Goal: Information Seeking & Learning: Compare options

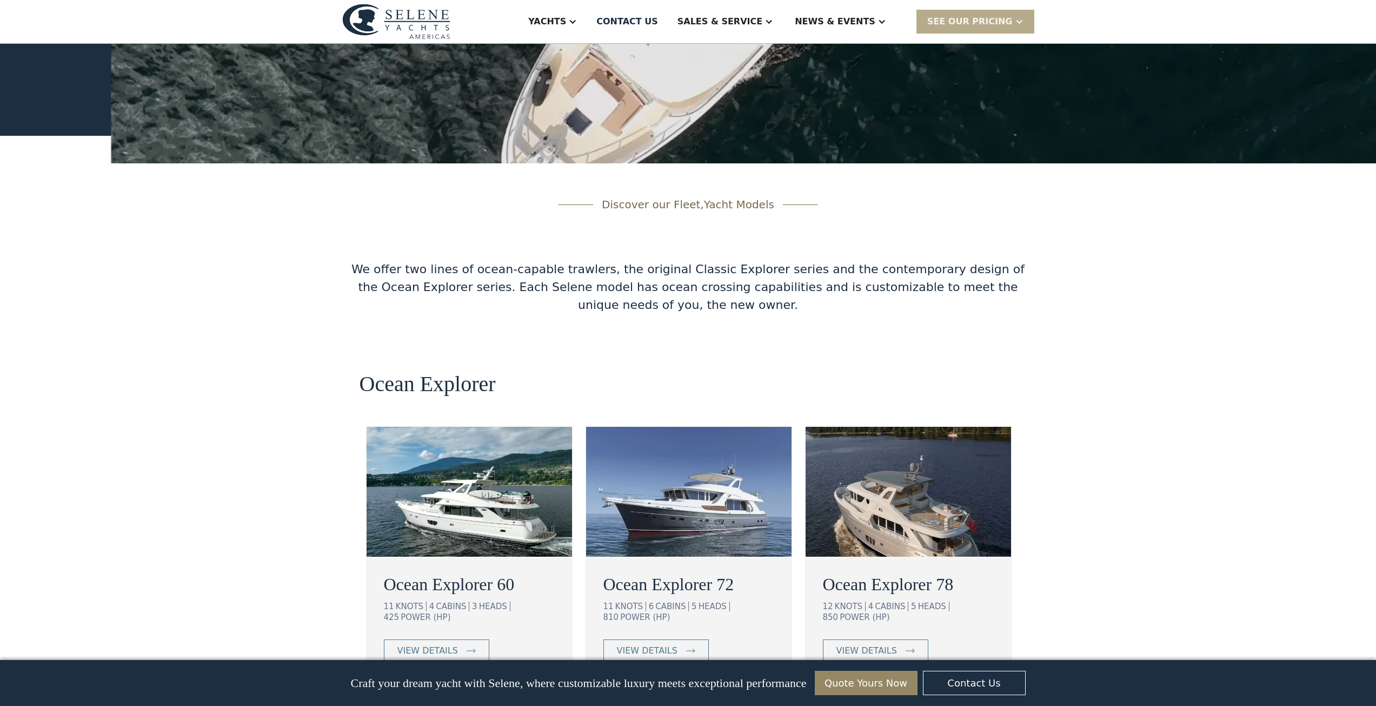
scroll to position [1632, 0]
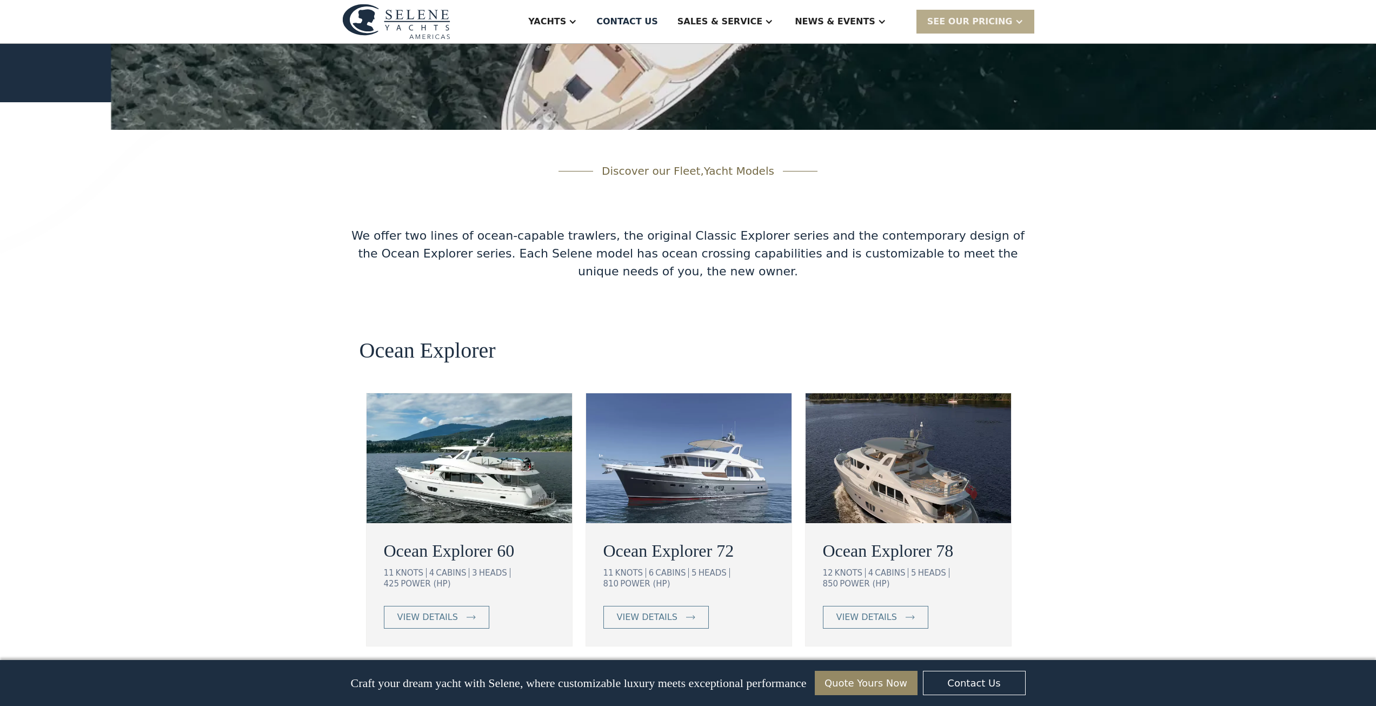
click at [680, 393] on img at bounding box center [689, 458] width 206 height 130
click at [502, 402] on img at bounding box center [470, 458] width 206 height 130
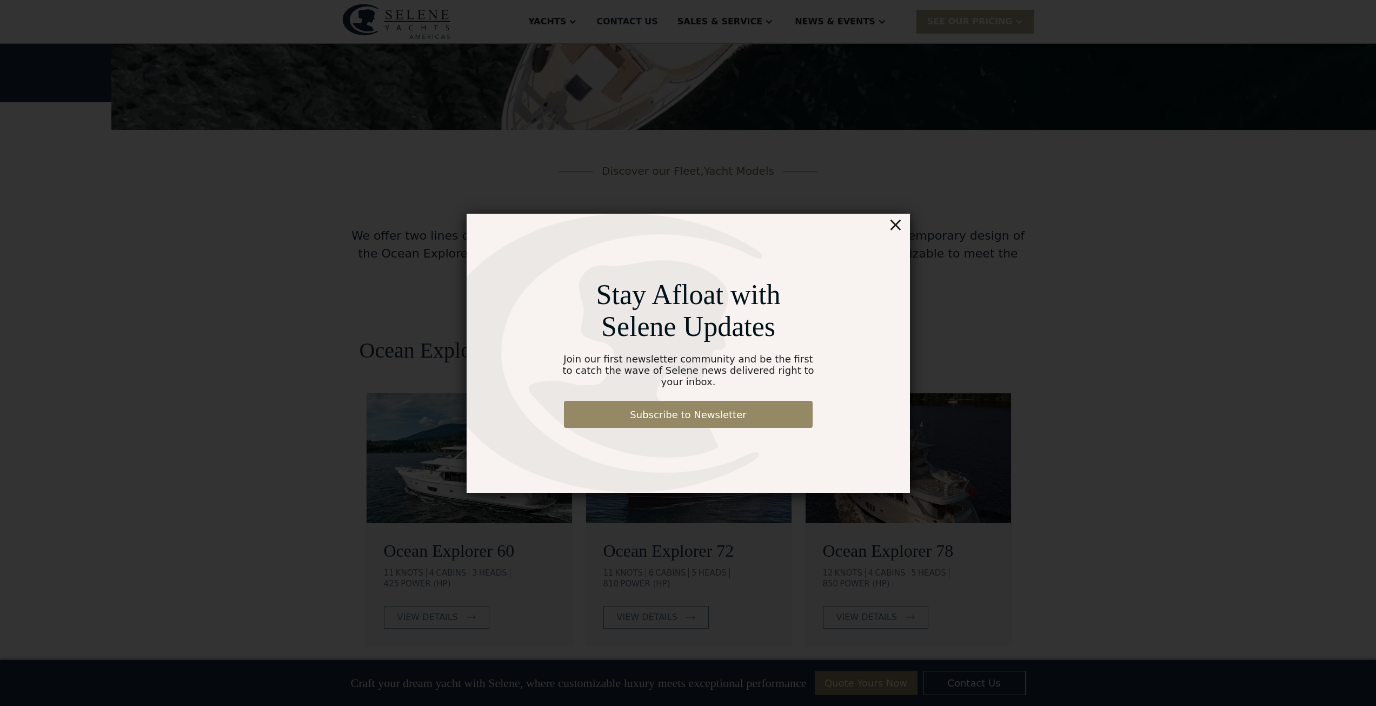
click at [896, 233] on div "×" at bounding box center [896, 225] width 16 height 22
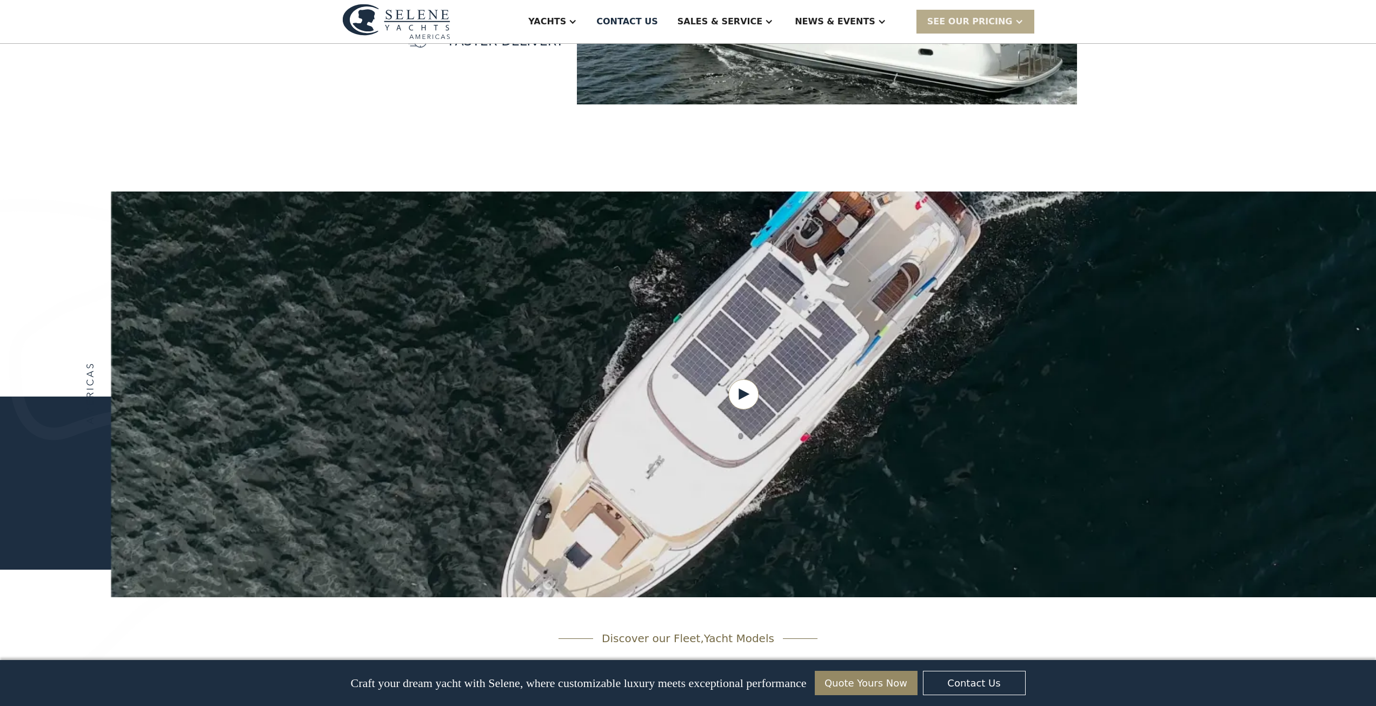
scroll to position [1164, 0]
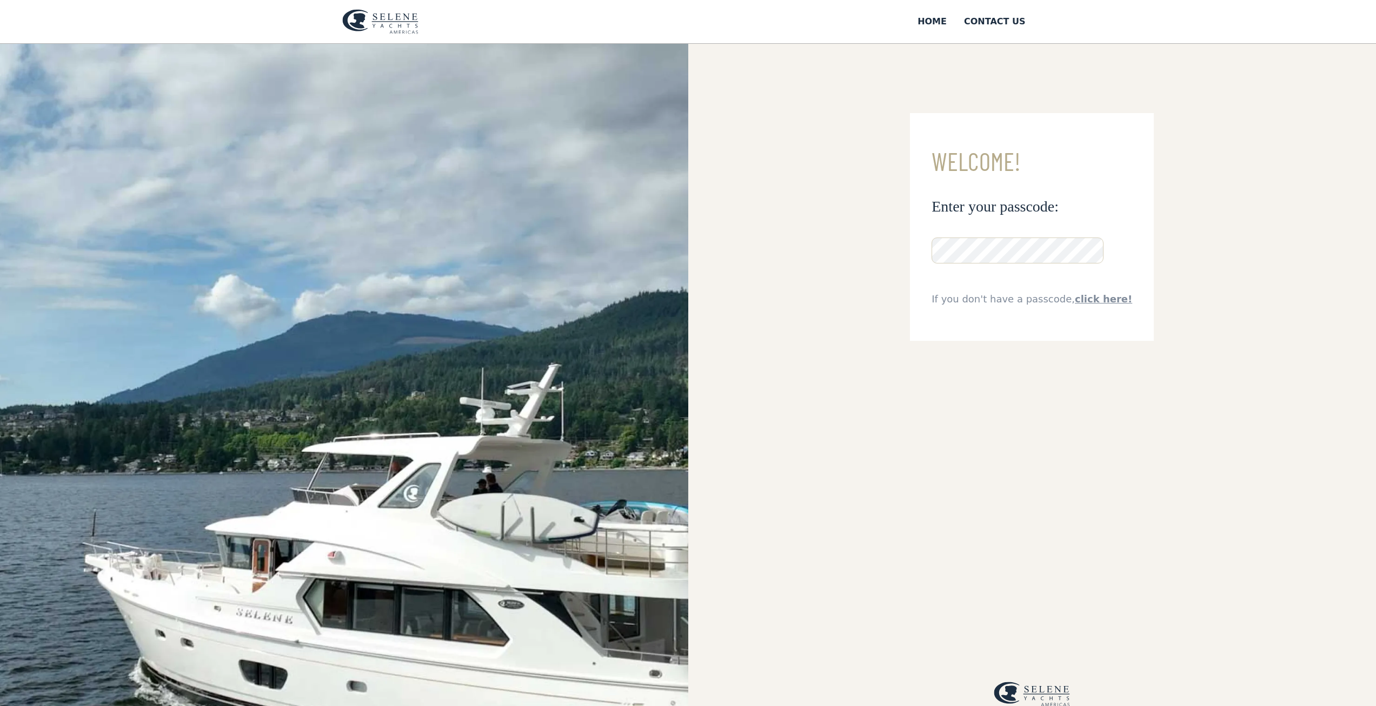
click at [1091, 295] on link "click here!" at bounding box center [1103, 298] width 57 height 11
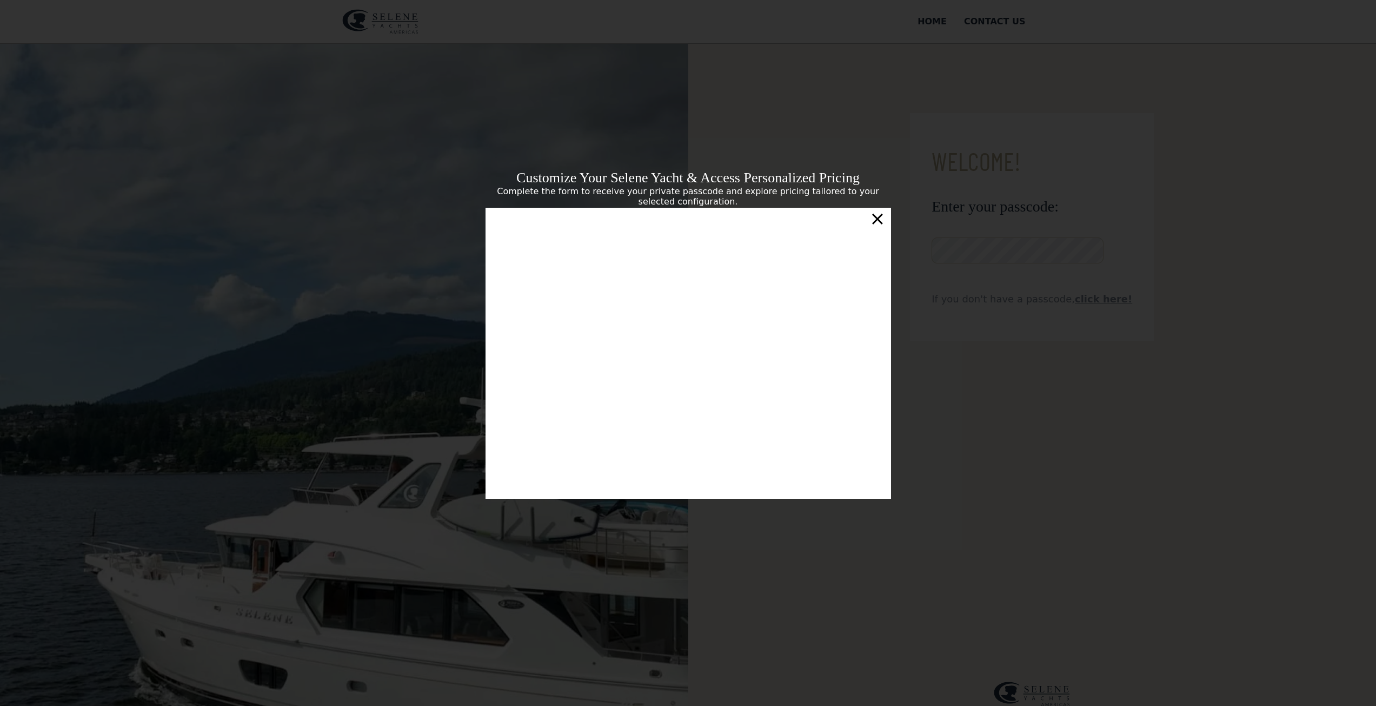
click at [695, 69] on div "Customize Your Selene Yacht & Access Personalized Pricing Complete the form to …" at bounding box center [688, 353] width 1376 height 706
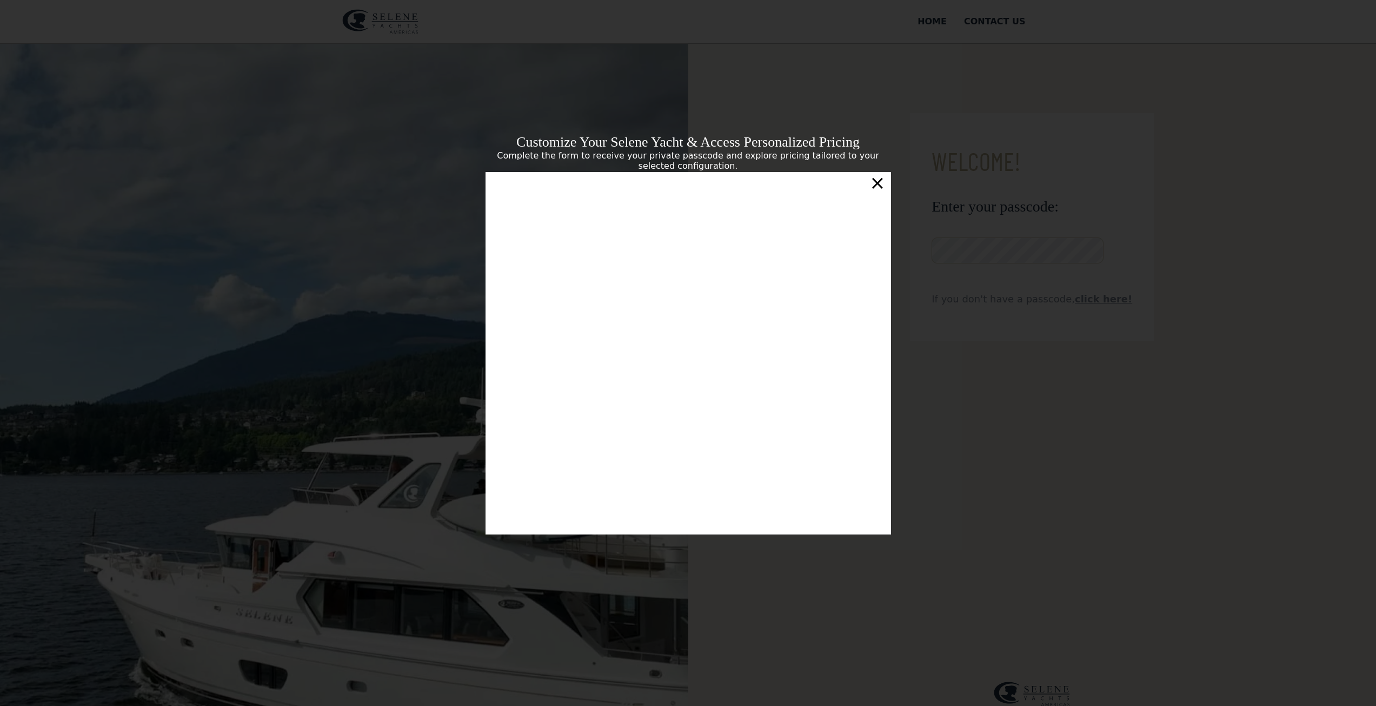
scroll to position [183, 0]
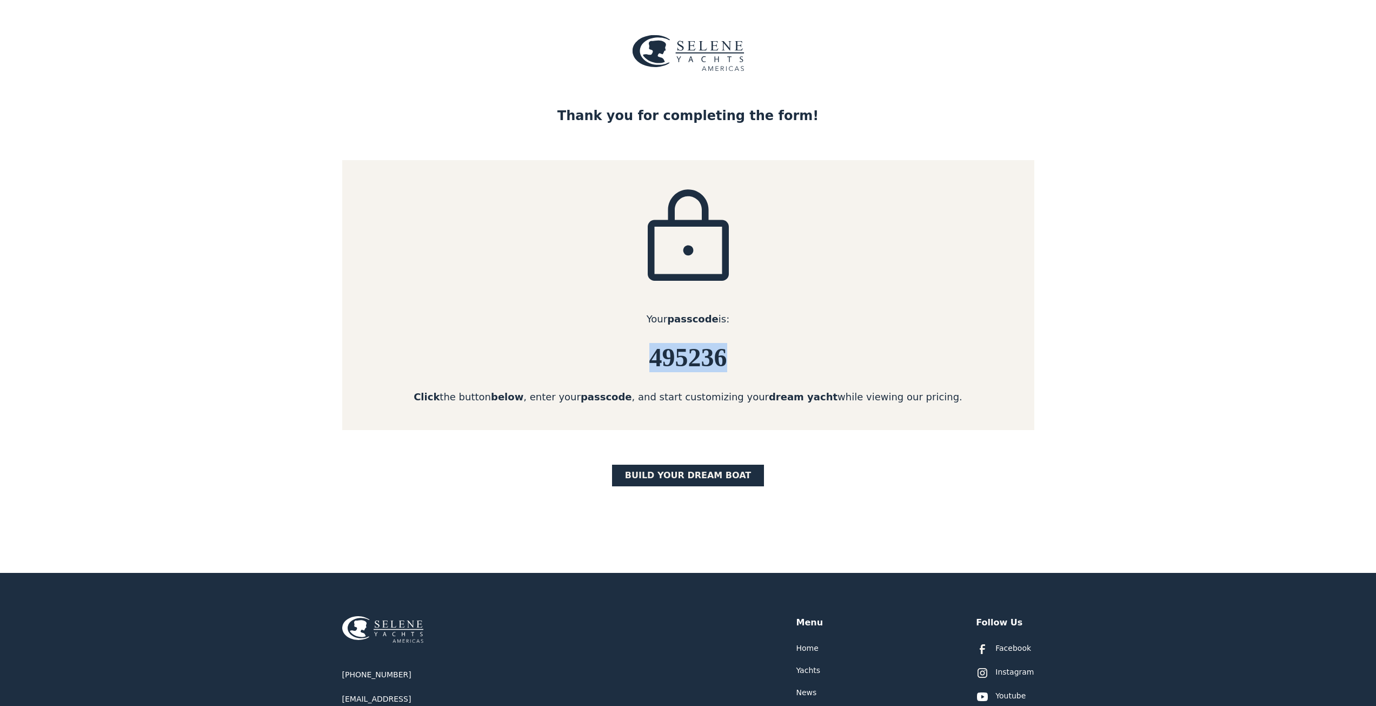
drag, startPoint x: 648, startPoint y: 354, endPoint x: 728, endPoint y: 358, distance: 80.7
click at [728, 358] on h6 "495236" at bounding box center [688, 357] width 692 height 29
copy h6 "495236"
click at [682, 474] on link "BUILD yOUR dream boat" at bounding box center [688, 476] width 153 height 22
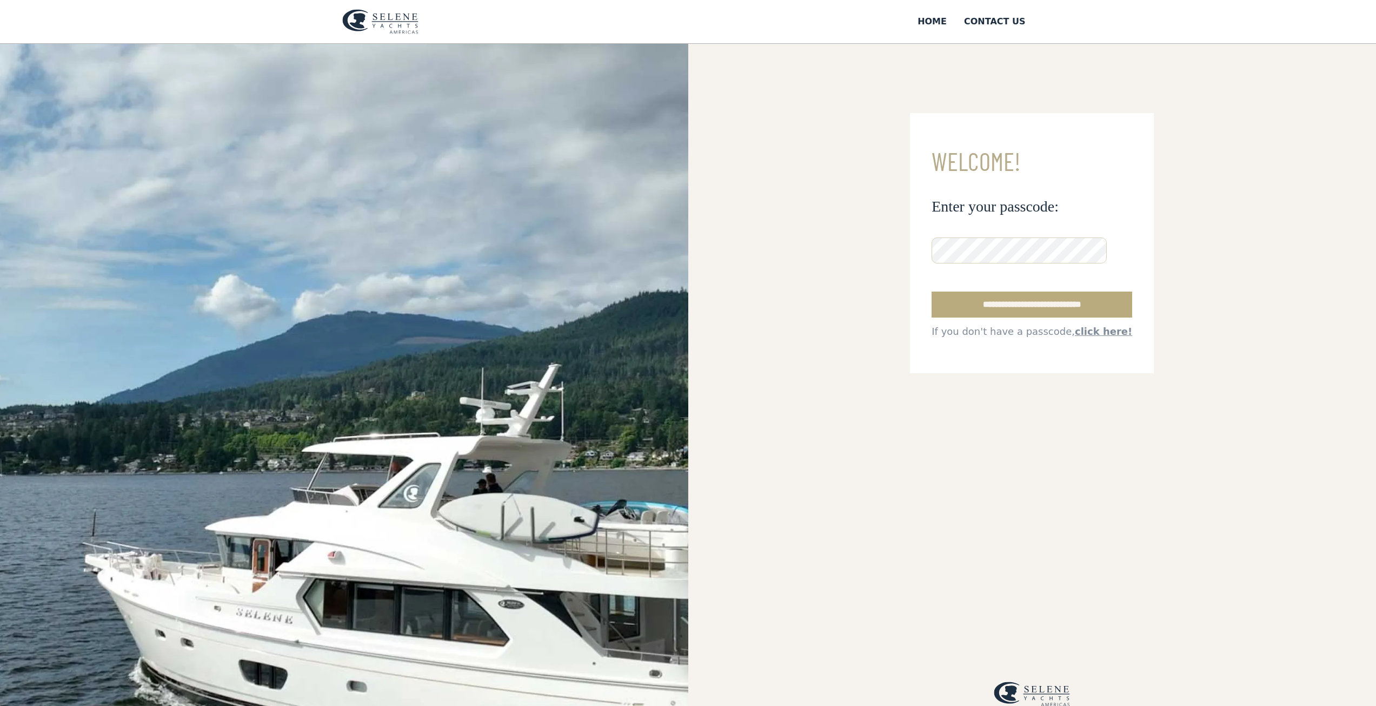
click at [1017, 303] on input "**********" at bounding box center [1032, 305] width 201 height 26
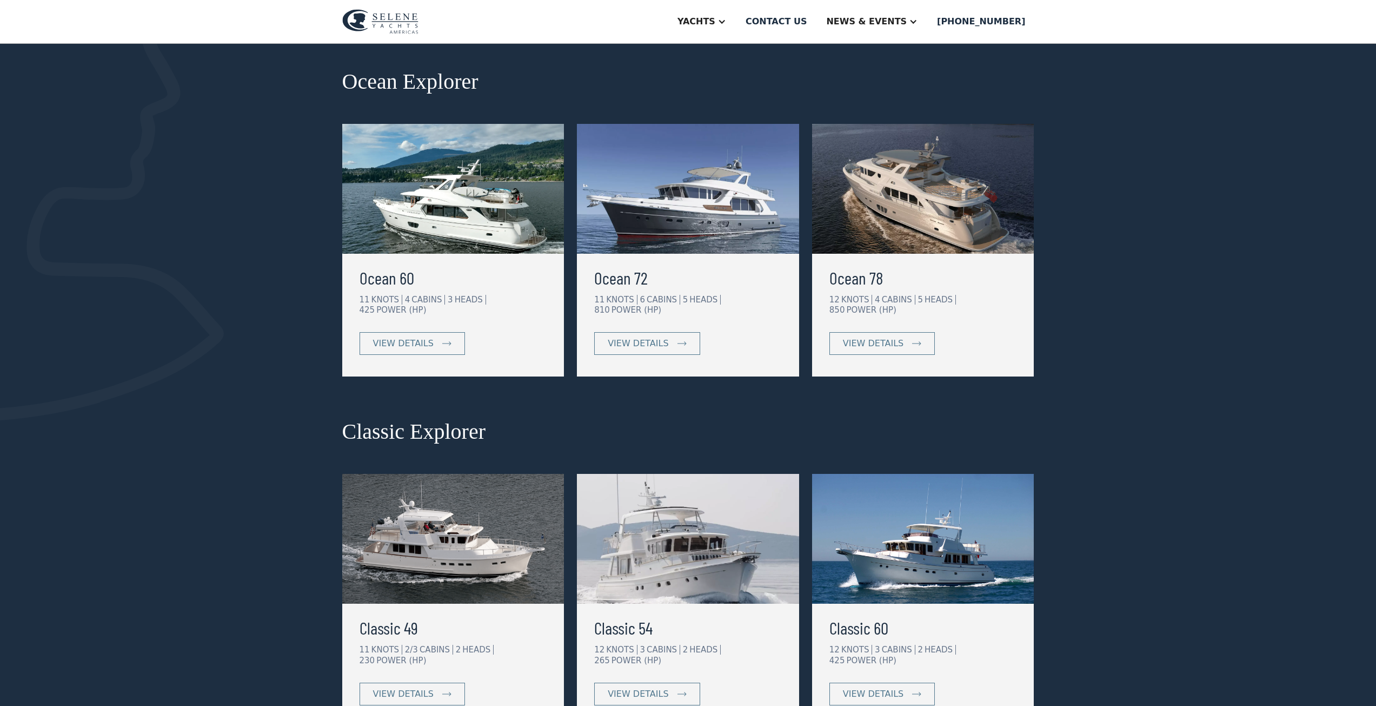
scroll to position [163, 0]
click at [421, 336] on div "view details" at bounding box center [403, 342] width 61 height 13
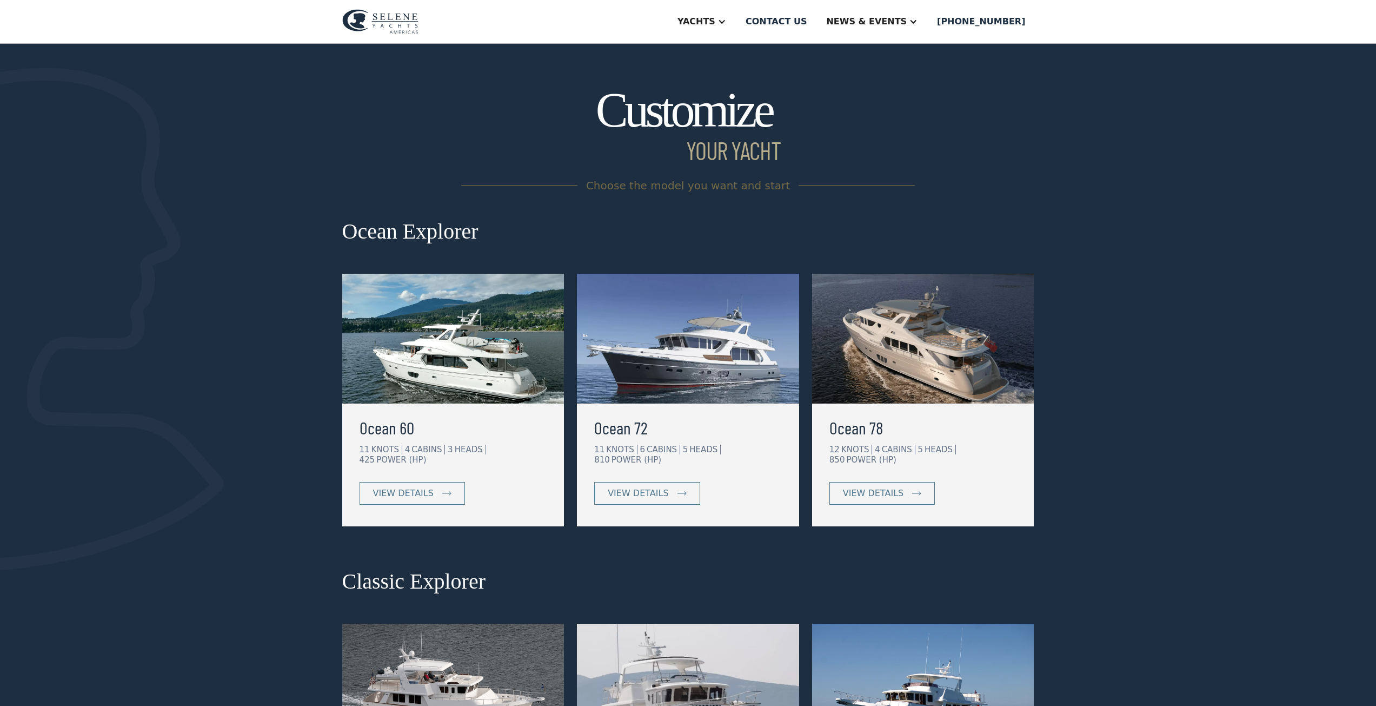
scroll to position [0, 0]
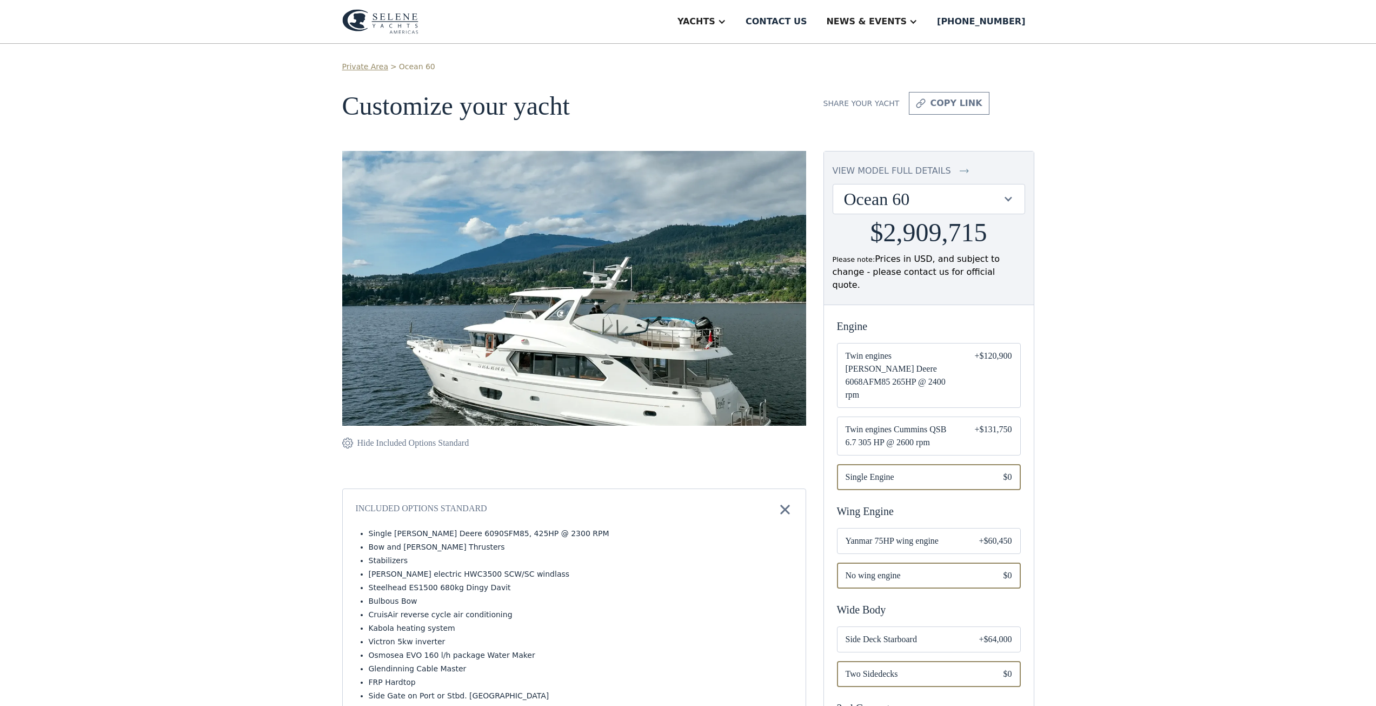
click at [1010, 198] on div at bounding box center [1008, 199] width 10 height 10
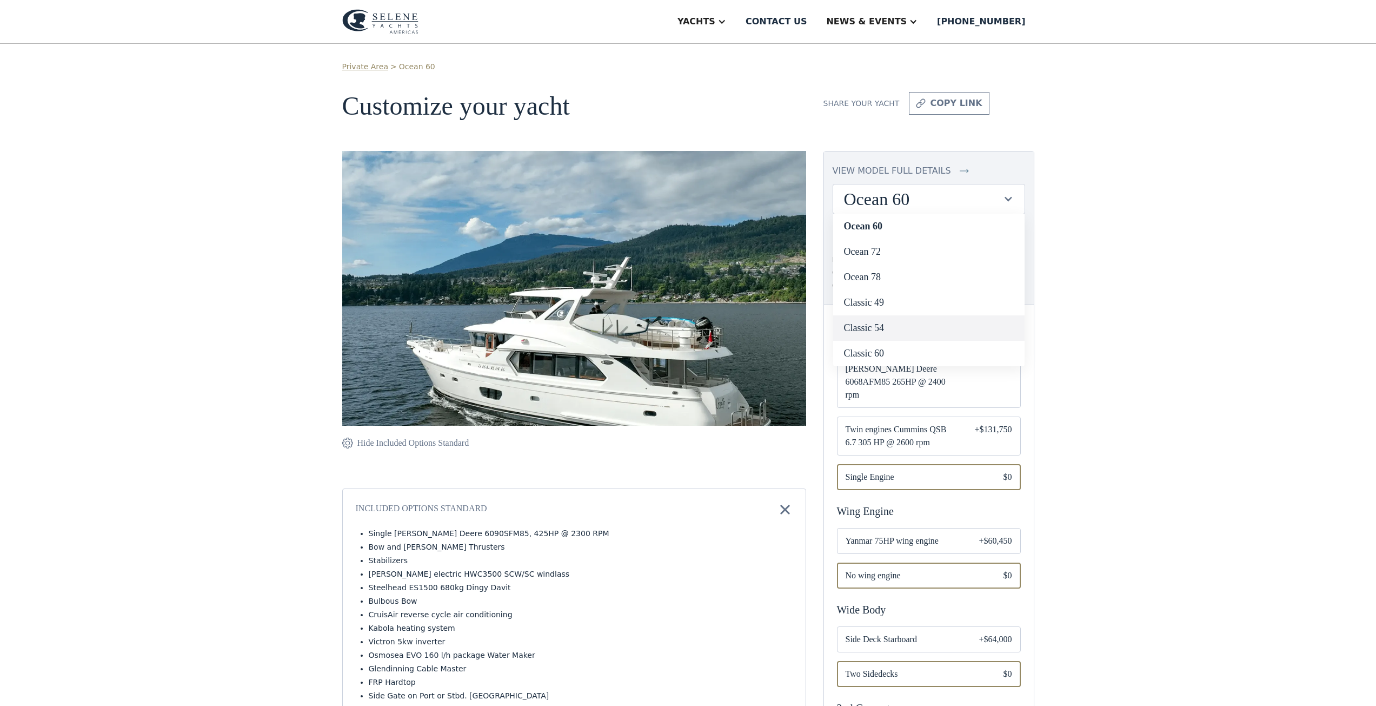
drag, startPoint x: 936, startPoint y: 324, endPoint x: 904, endPoint y: 332, distance: 32.9
click at [904, 332] on link "Classic 54" at bounding box center [928, 327] width 191 height 25
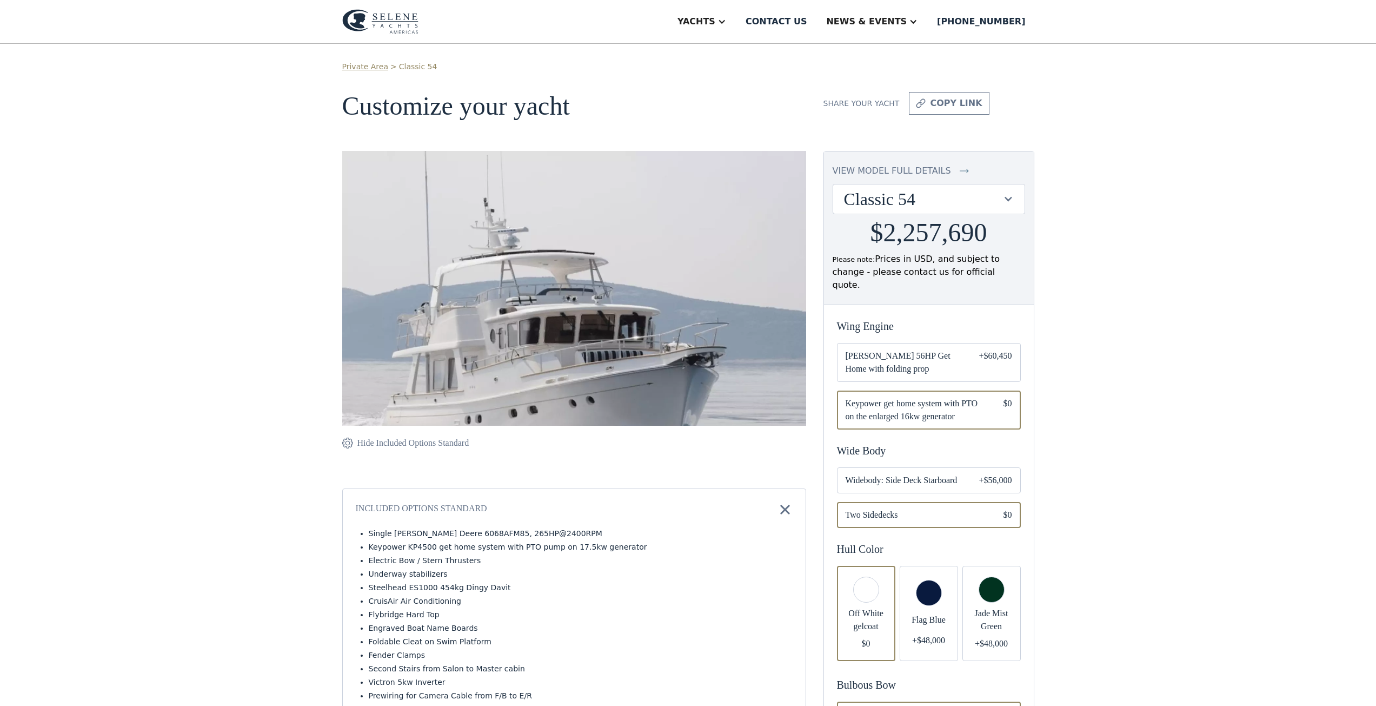
click at [964, 198] on div "Classic 54" at bounding box center [923, 199] width 159 height 21
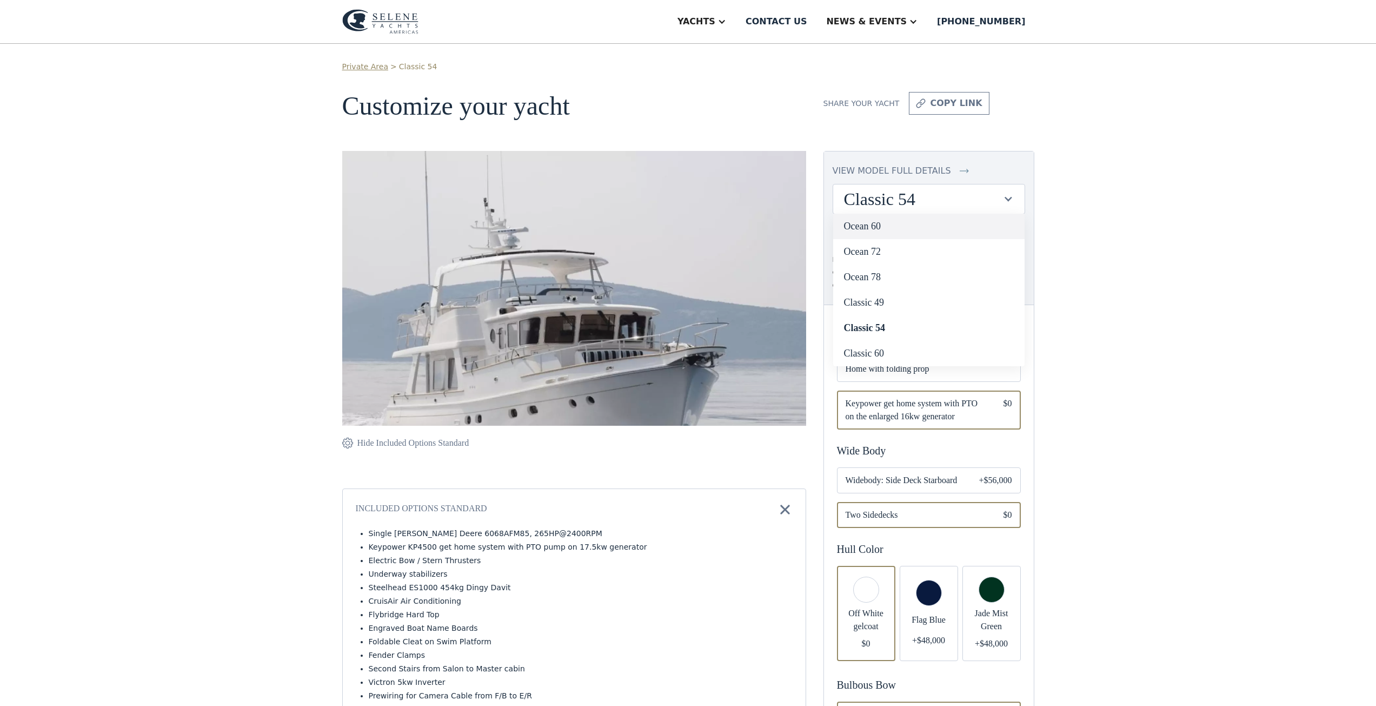
click at [909, 231] on link "Ocean 60" at bounding box center [928, 226] width 191 height 25
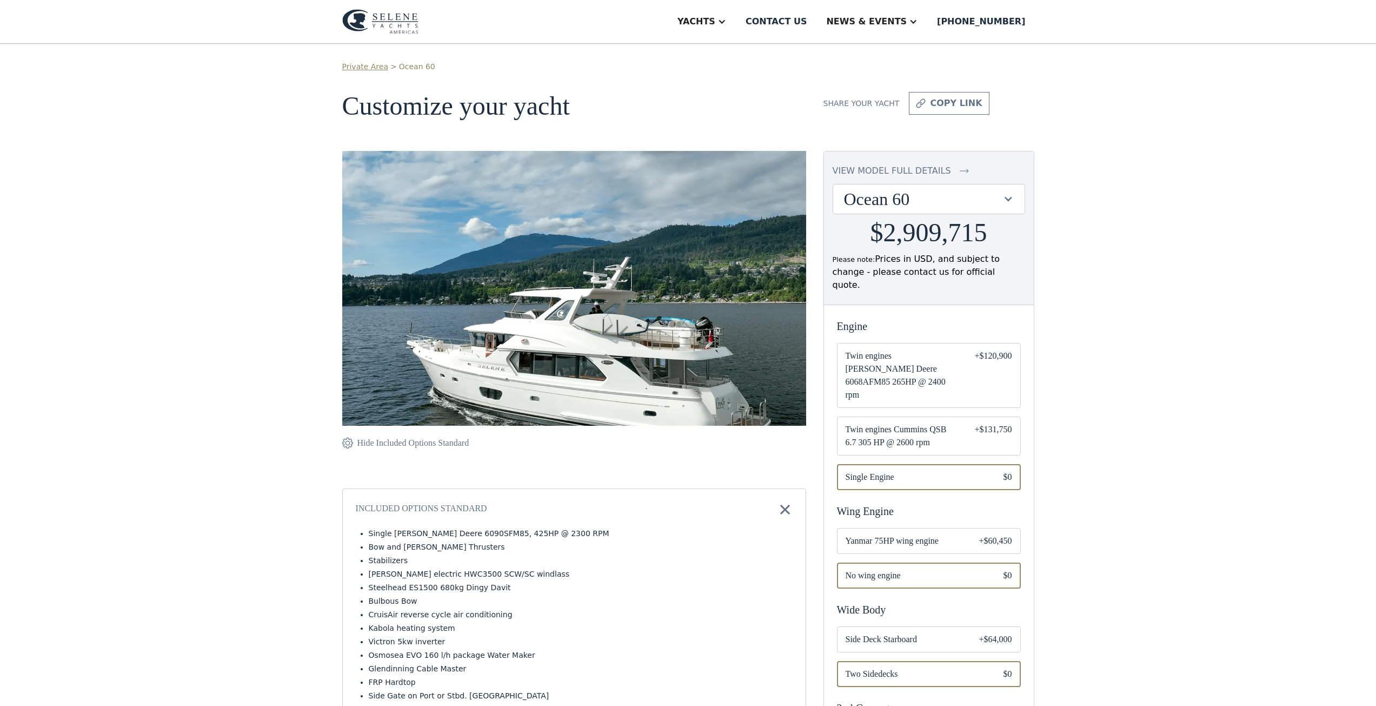
click at [529, 311] on img at bounding box center [574, 317] width 464 height 333
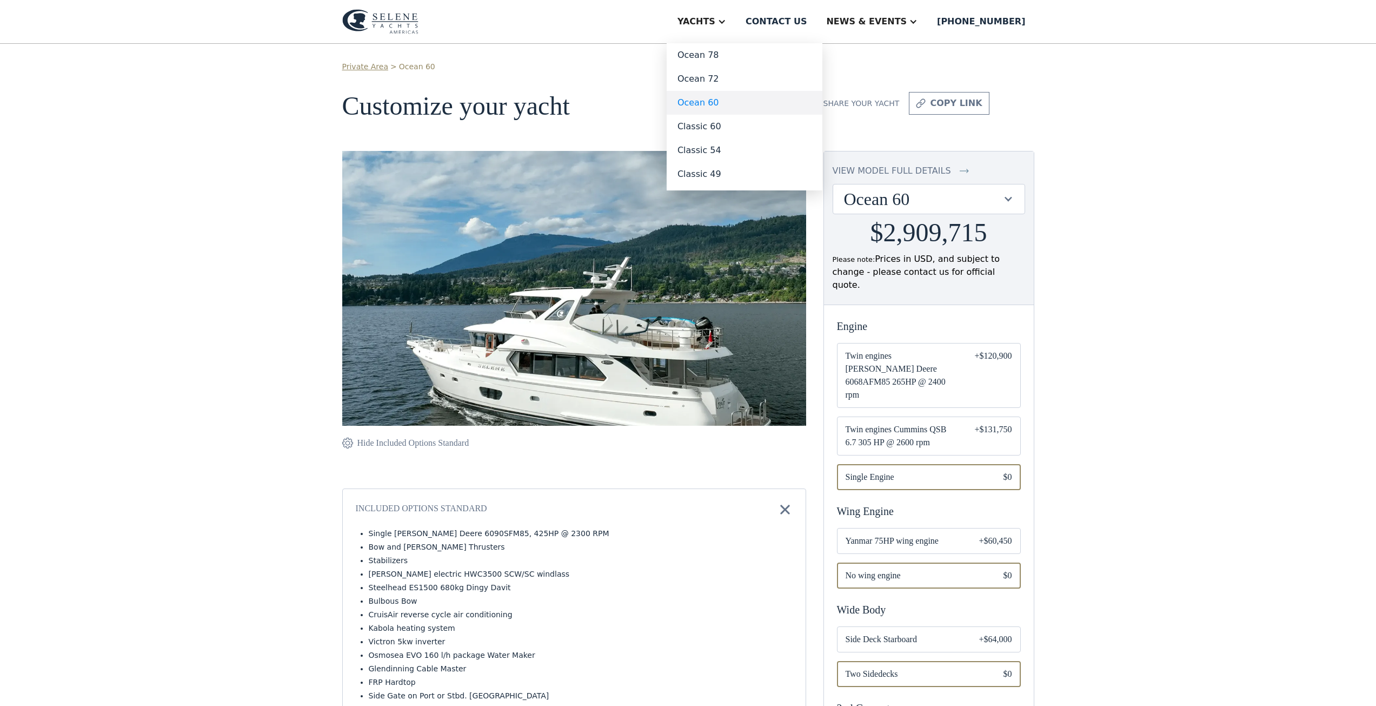
click at [750, 100] on link "Ocean 60" at bounding box center [745, 103] width 156 height 24
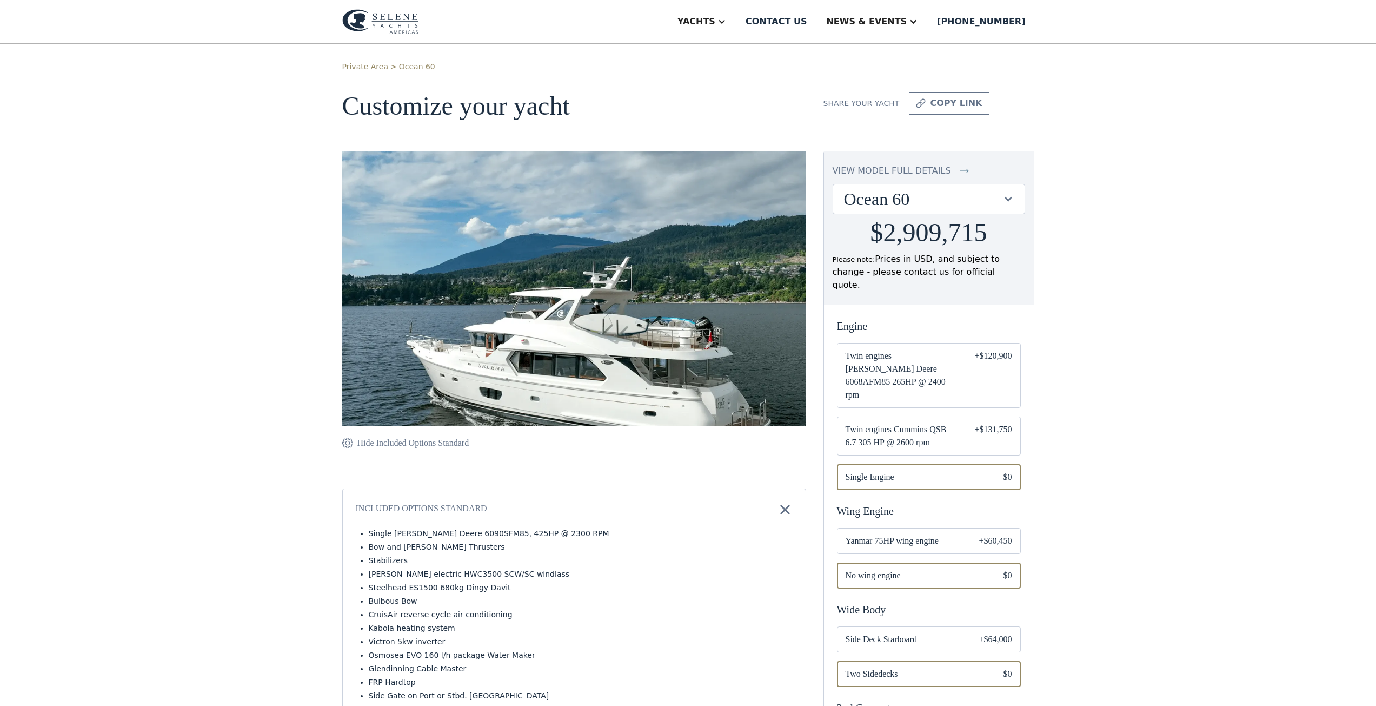
click at [954, 194] on div "Ocean 60" at bounding box center [923, 199] width 159 height 21
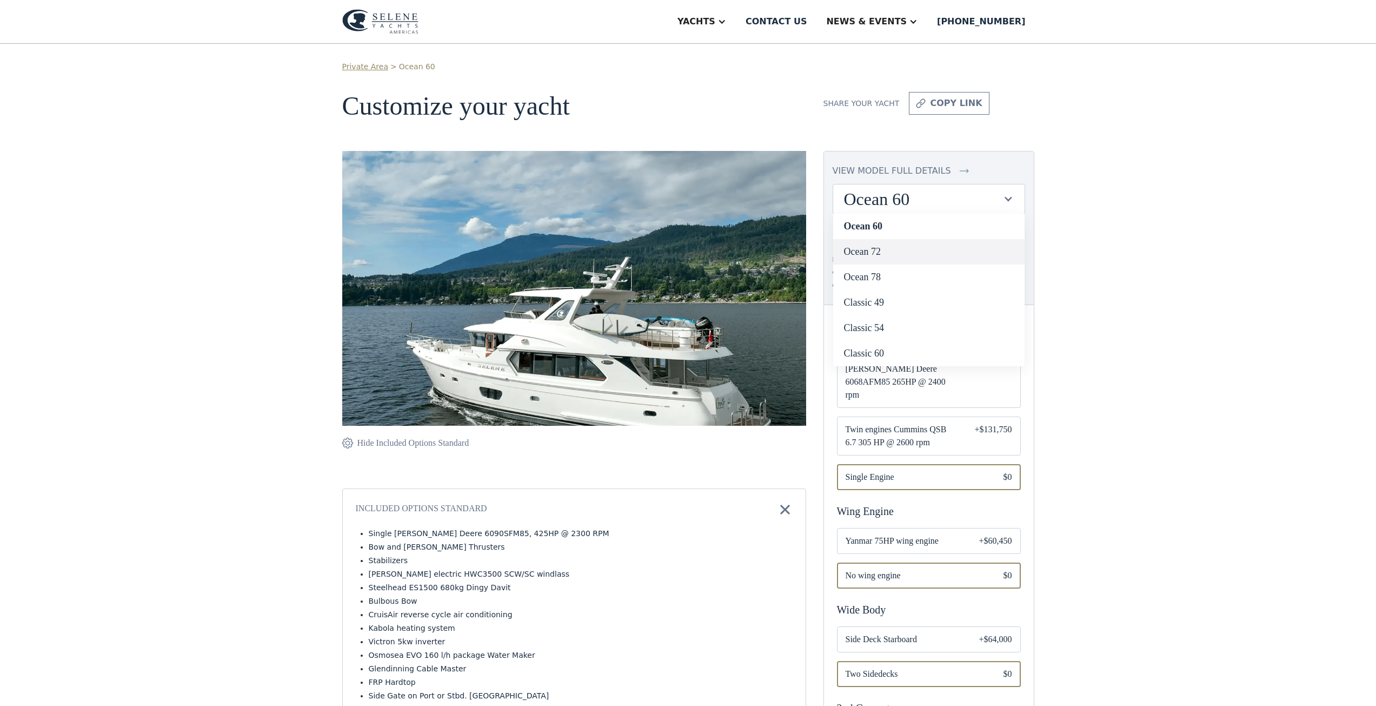
click at [894, 248] on link "Ocean 72" at bounding box center [928, 251] width 191 height 25
click at [953, 260] on link "Ocean 72" at bounding box center [928, 251] width 191 height 25
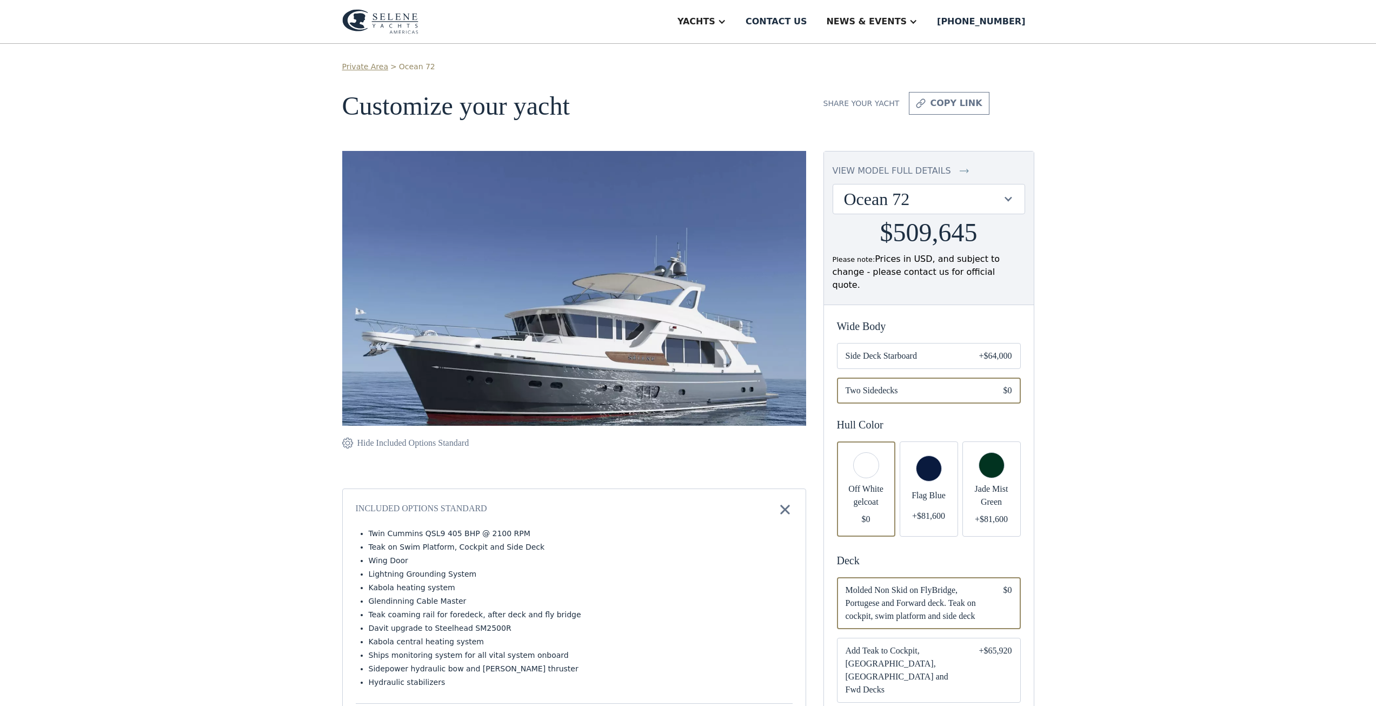
click at [925, 236] on h2 "$509,645" at bounding box center [928, 232] width 97 height 29
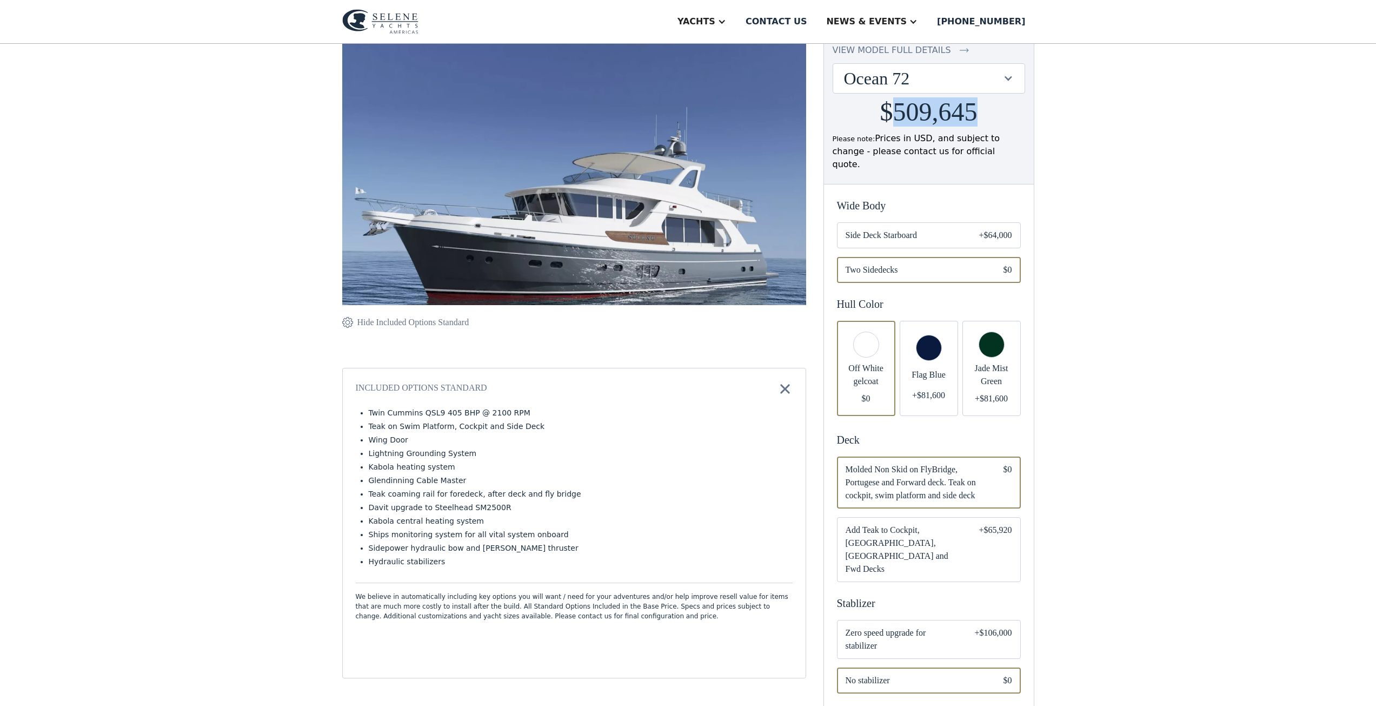
scroll to position [121, 0]
click at [1008, 80] on div at bounding box center [1008, 77] width 10 height 10
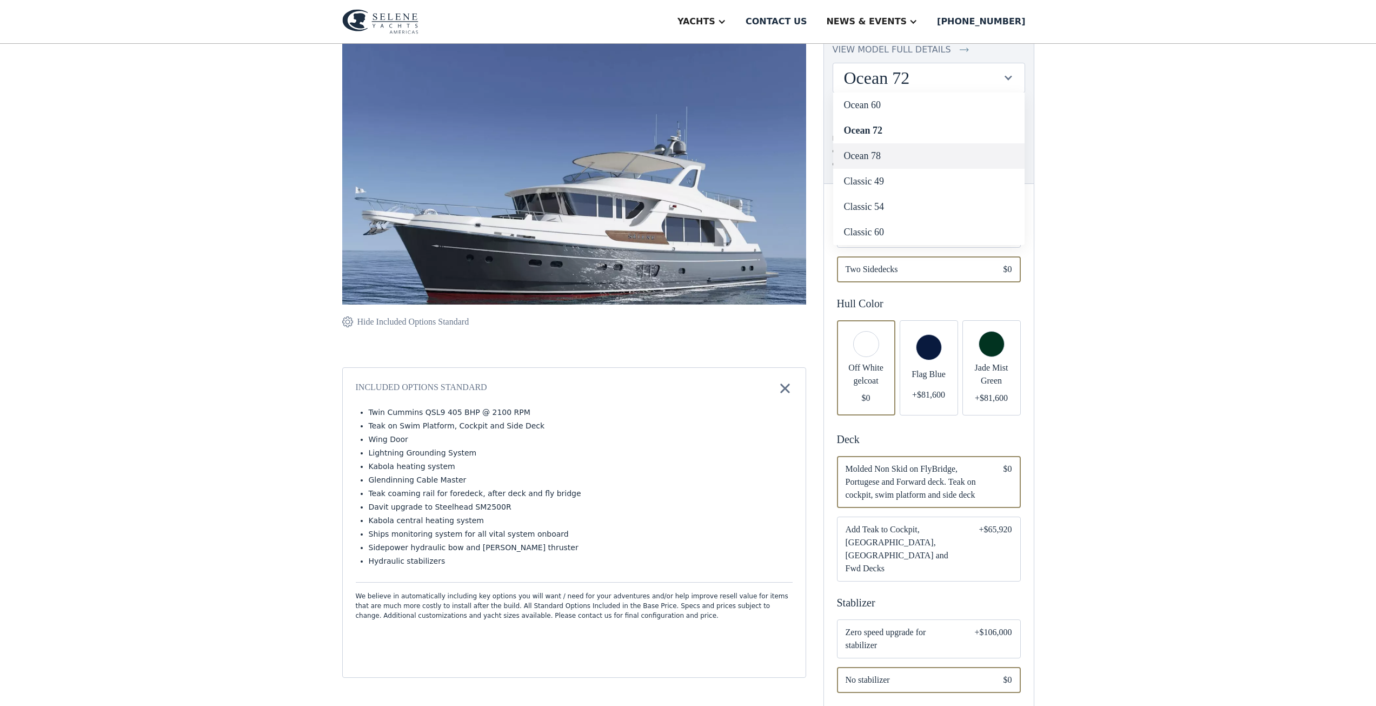
click at [895, 155] on link "Ocean 78" at bounding box center [928, 155] width 191 height 25
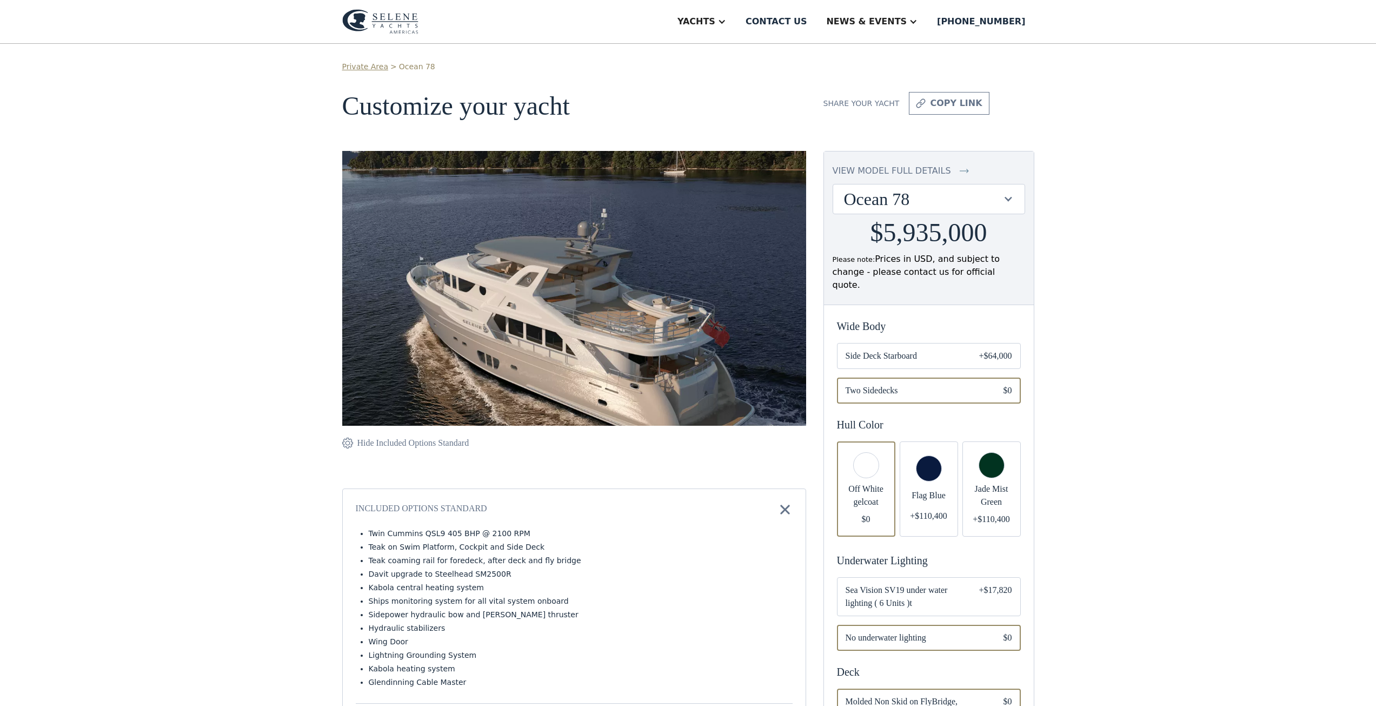
click at [363, 444] on div "Hide Included Options Standard" at bounding box center [413, 442] width 112 height 13
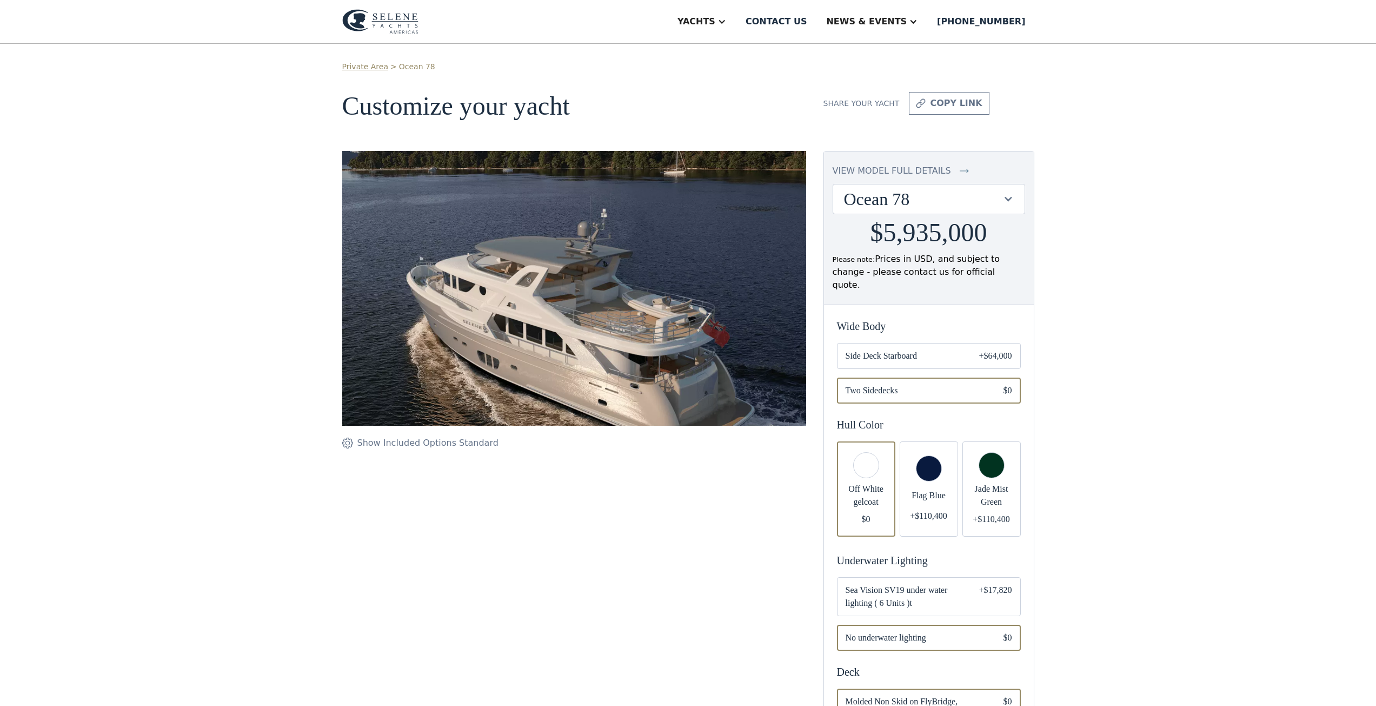
click at [363, 444] on div "Show Included Options Standard" at bounding box center [427, 442] width 141 height 13
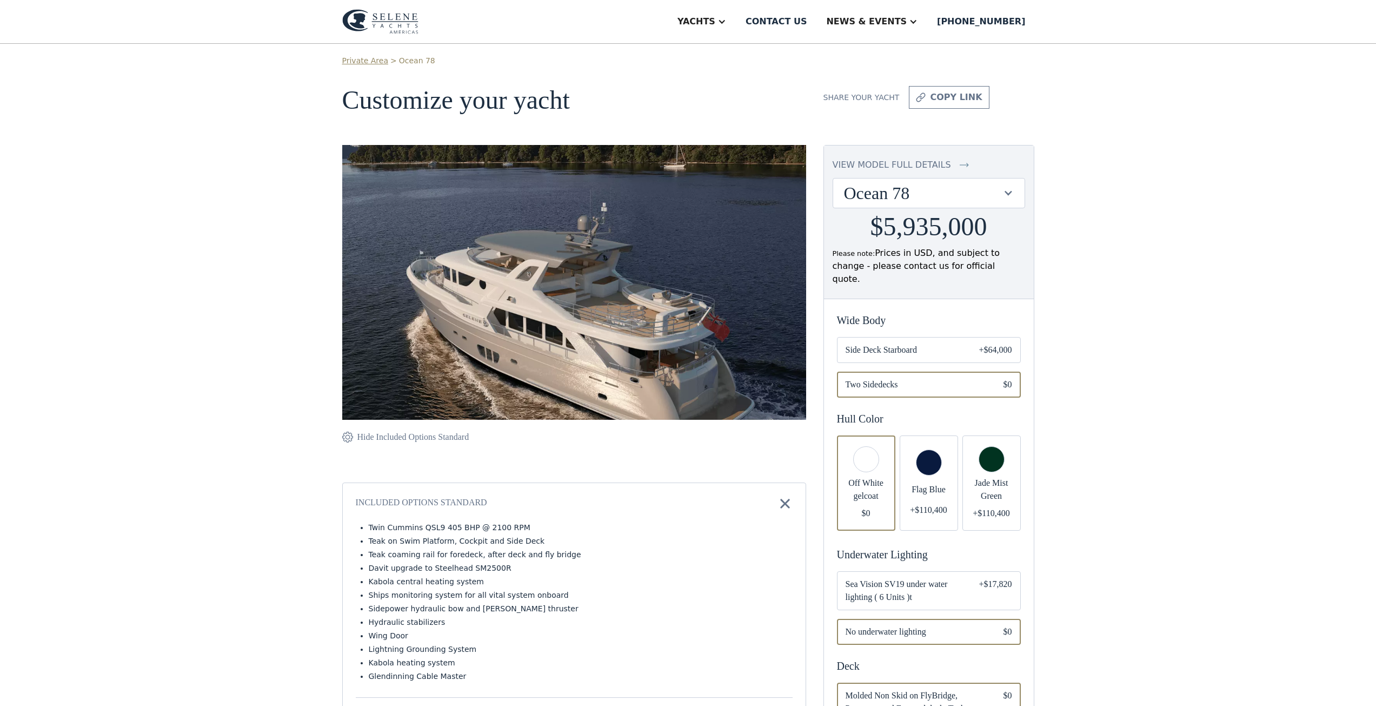
scroll to position [5, 0]
click at [958, 195] on div "Ocean 78" at bounding box center [923, 193] width 159 height 21
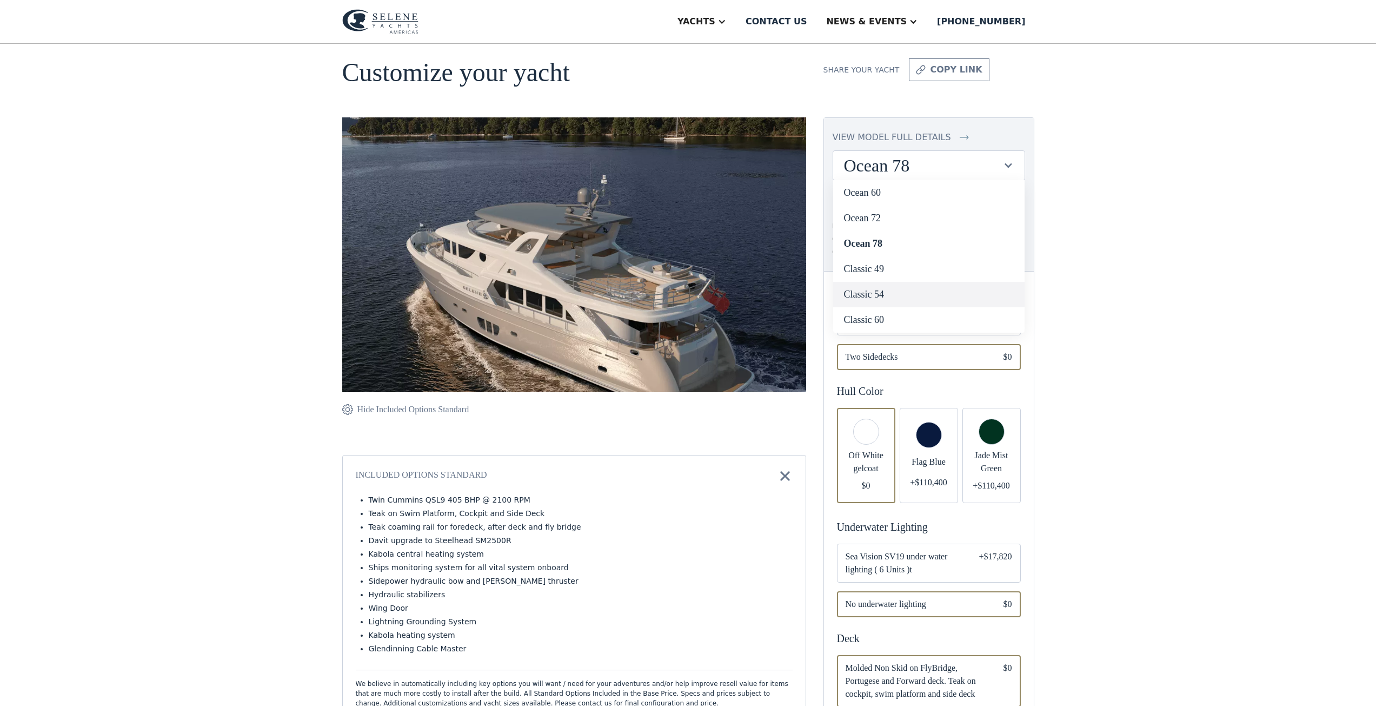
scroll to position [46, 0]
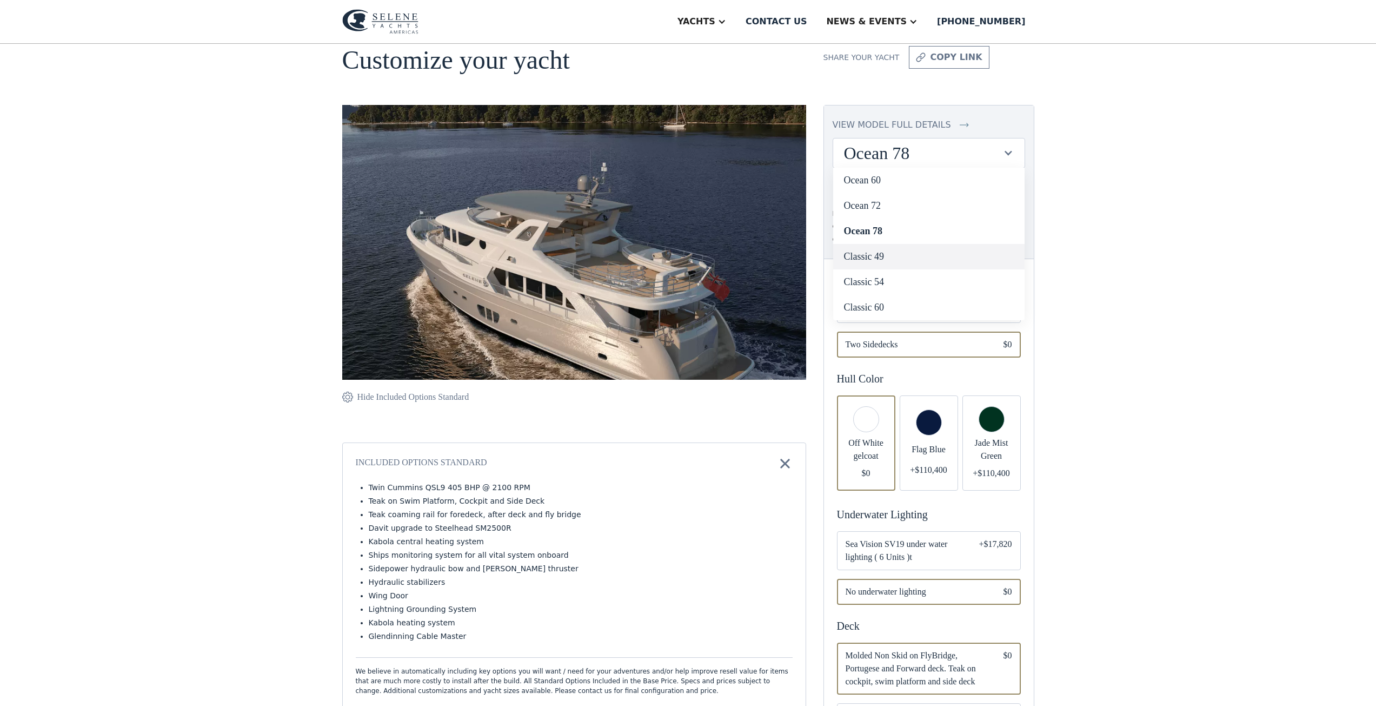
click at [874, 253] on link "Classic 49" at bounding box center [928, 256] width 191 height 25
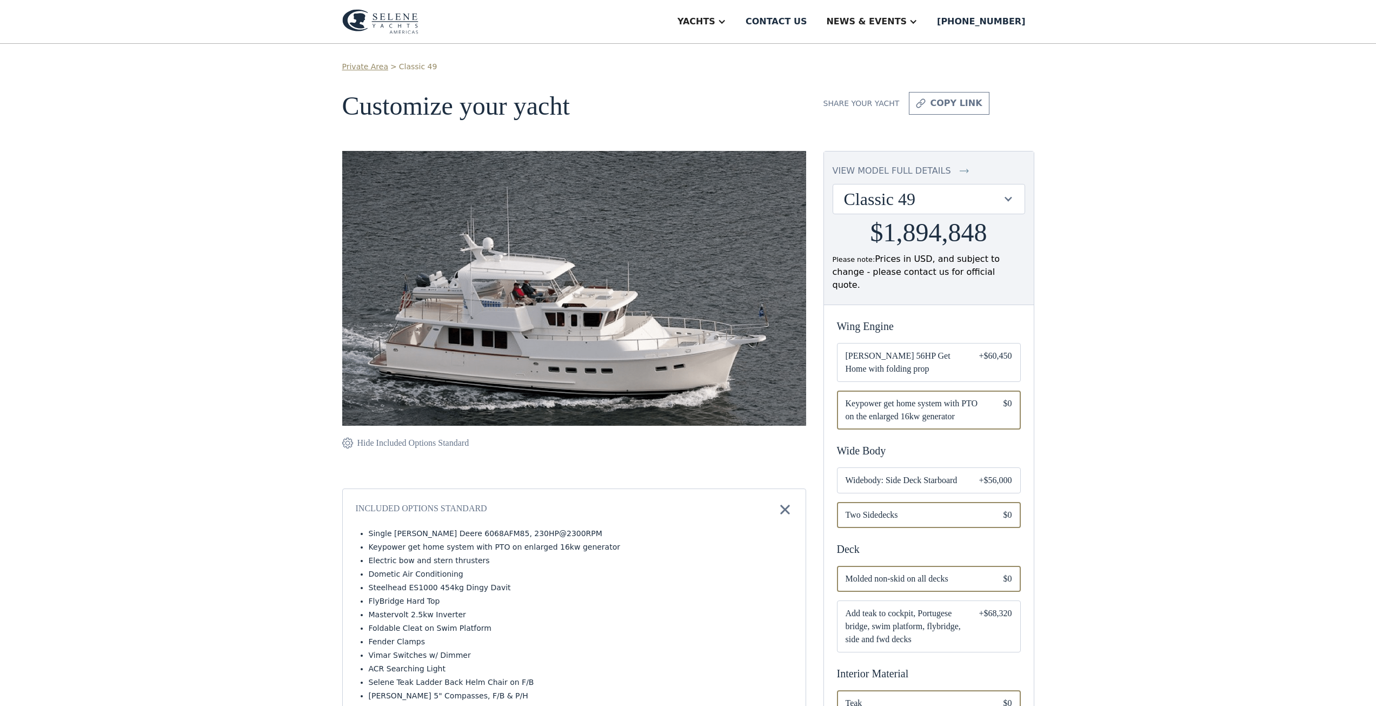
click at [894, 195] on div "Classic 49" at bounding box center [923, 199] width 159 height 21
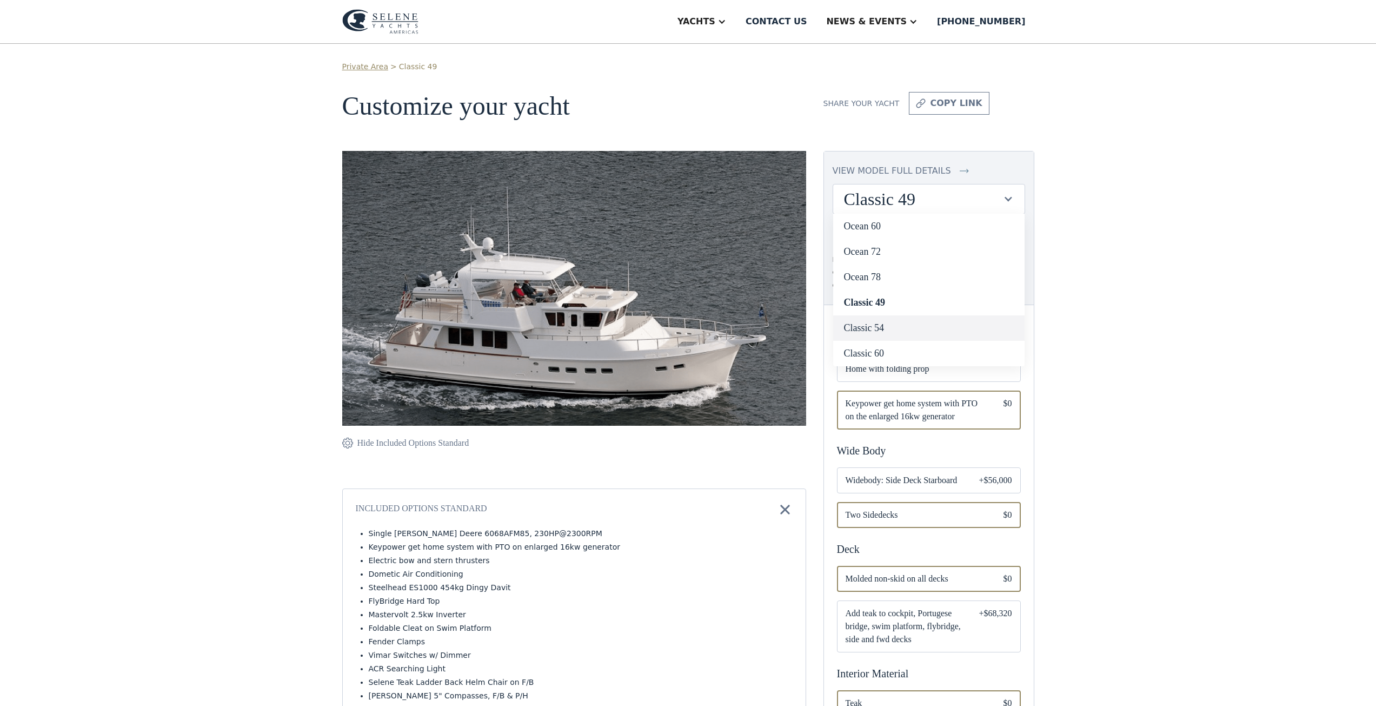
click at [895, 321] on link "Classic 54" at bounding box center [928, 327] width 191 height 25
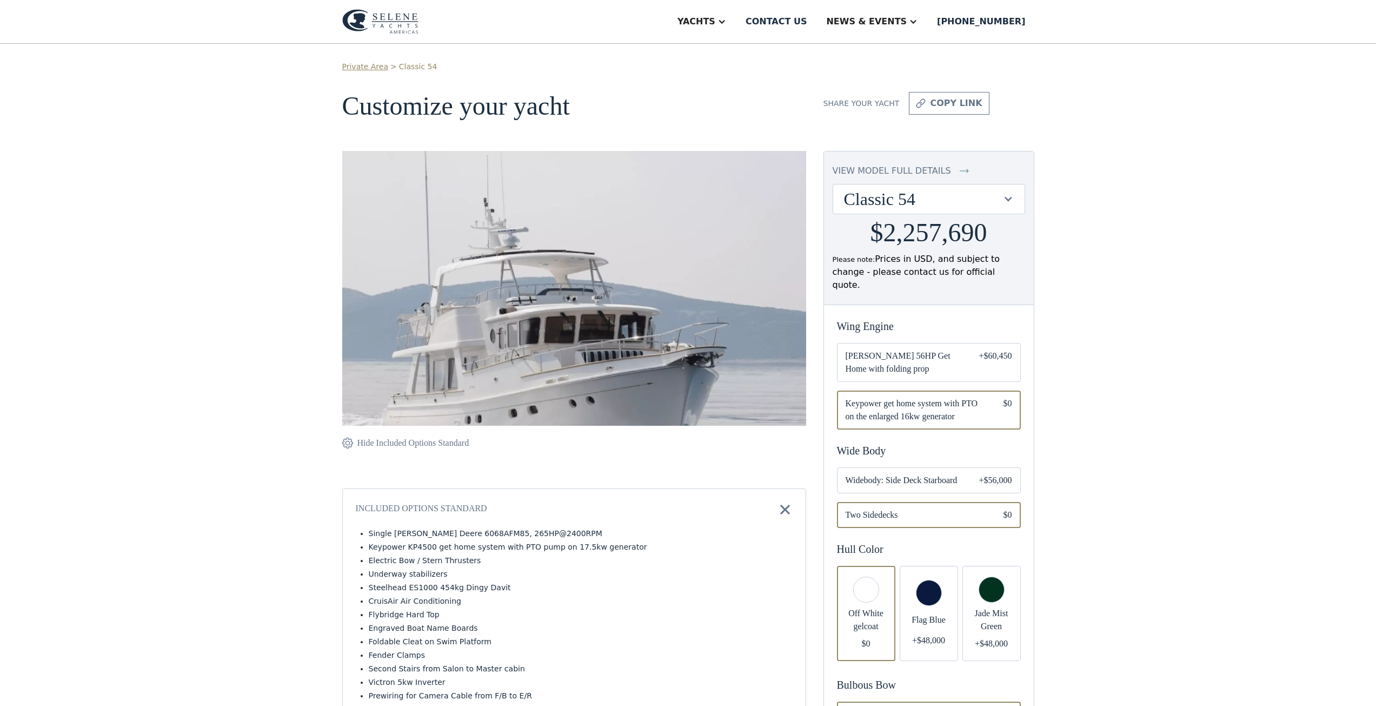
click at [927, 196] on div "Classic 54" at bounding box center [923, 199] width 159 height 21
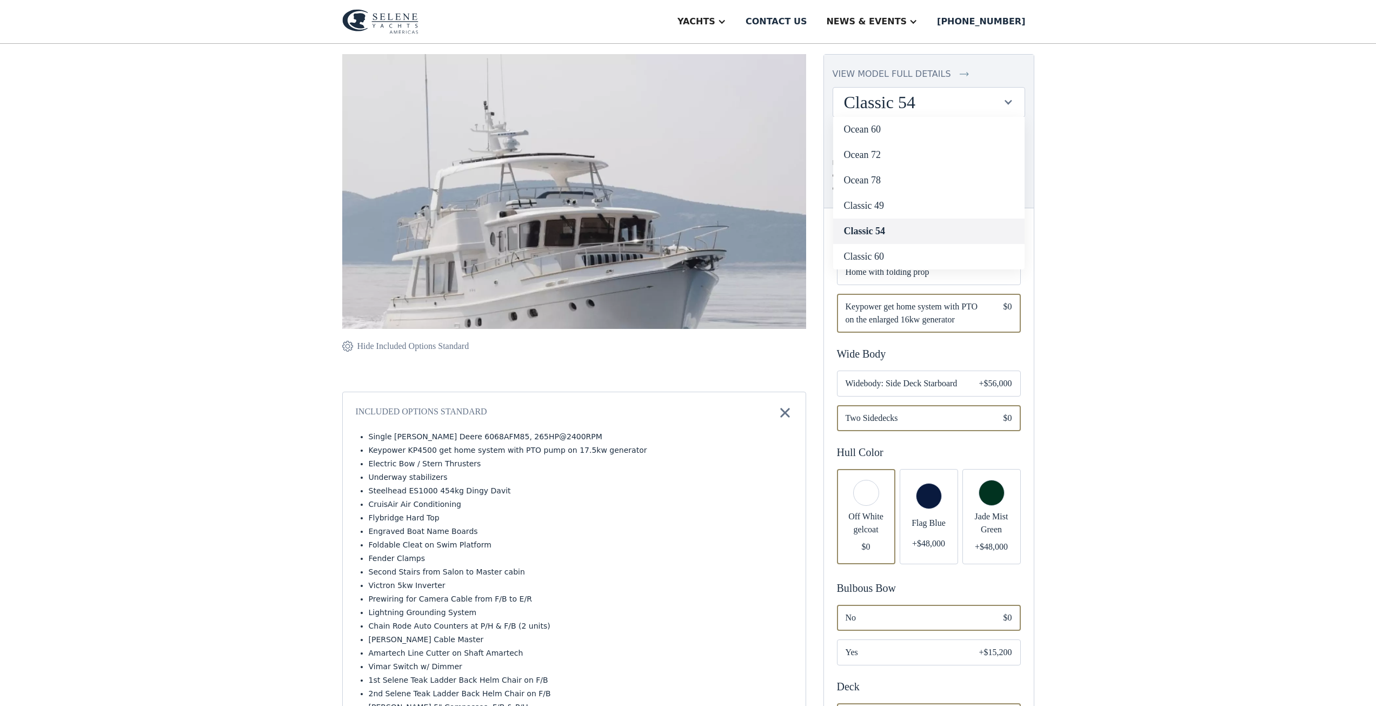
scroll to position [98, 0]
click at [877, 254] on link "Classic 60" at bounding box center [928, 255] width 191 height 25
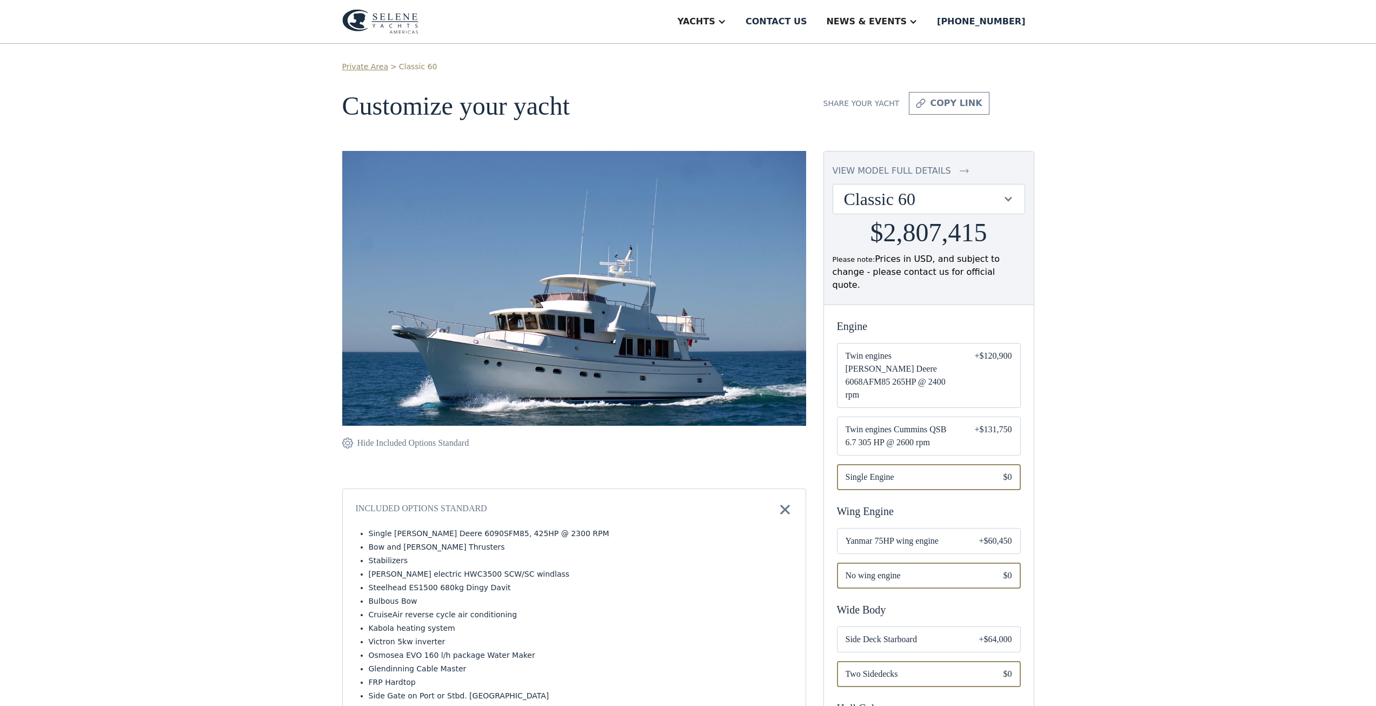
click at [997, 200] on div "Classic 60" at bounding box center [923, 199] width 159 height 21
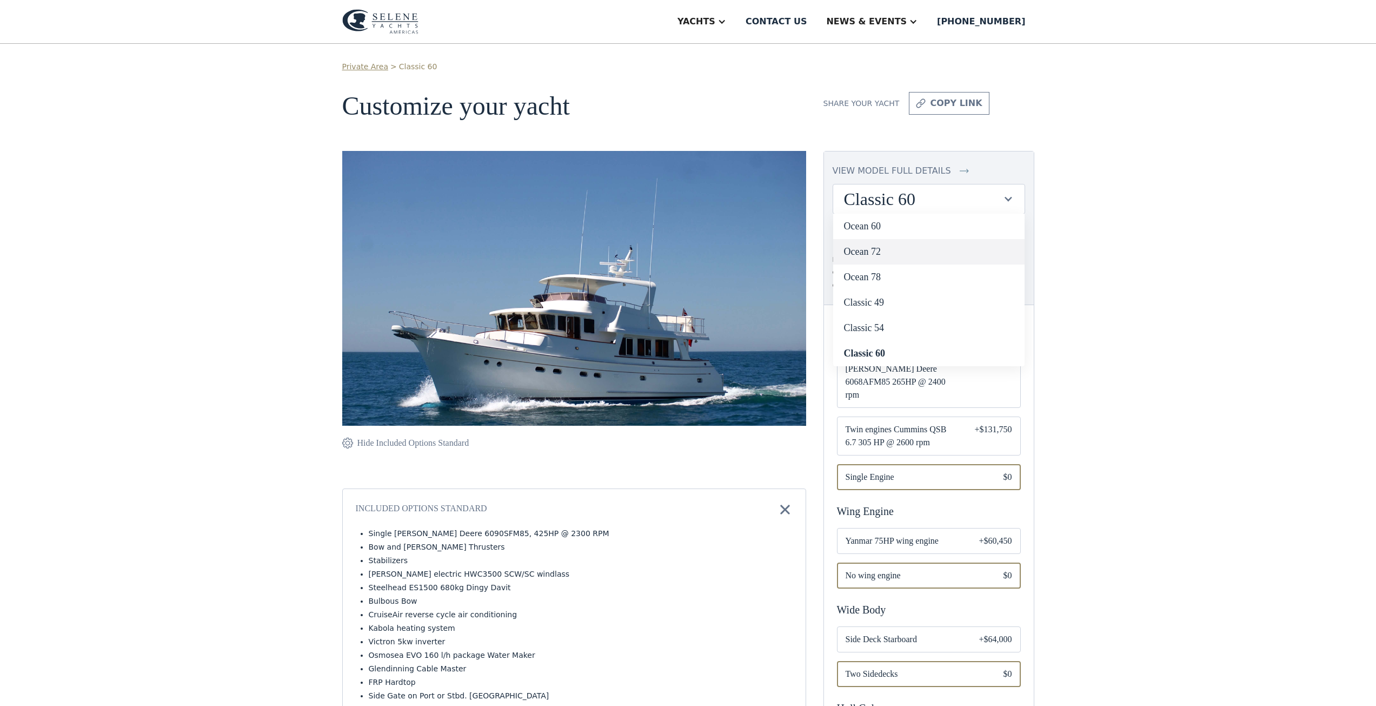
click at [928, 249] on link "Ocean 72" at bounding box center [928, 251] width 191 height 25
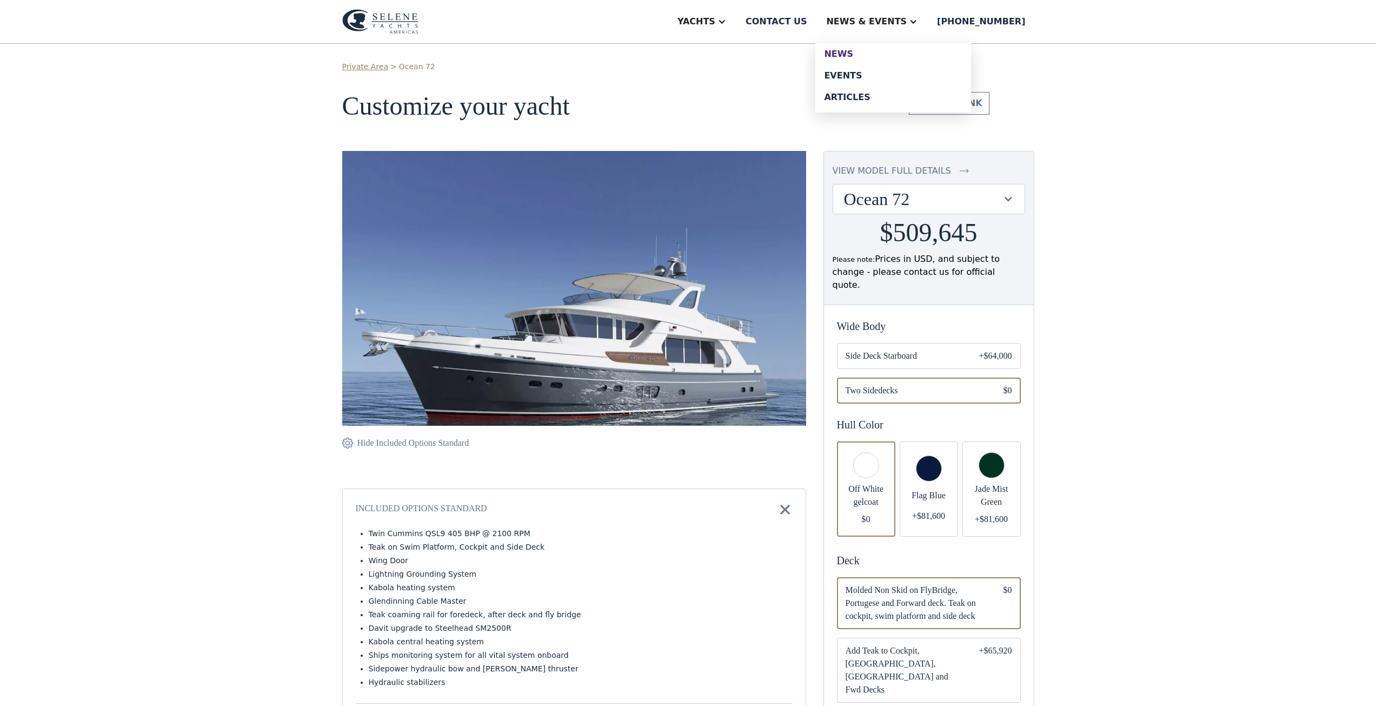
click at [878, 54] on div "News" at bounding box center [893, 54] width 138 height 9
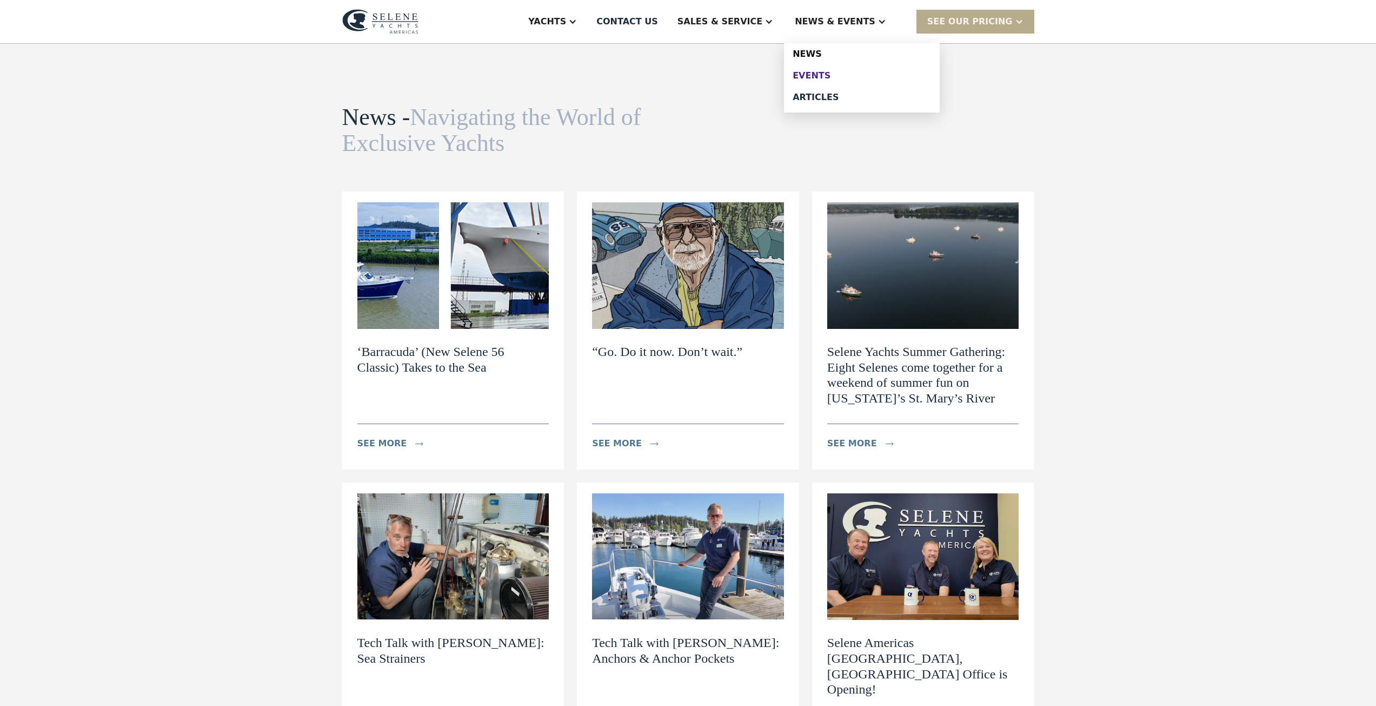
click at [835, 71] on div "Events" at bounding box center [862, 75] width 138 height 9
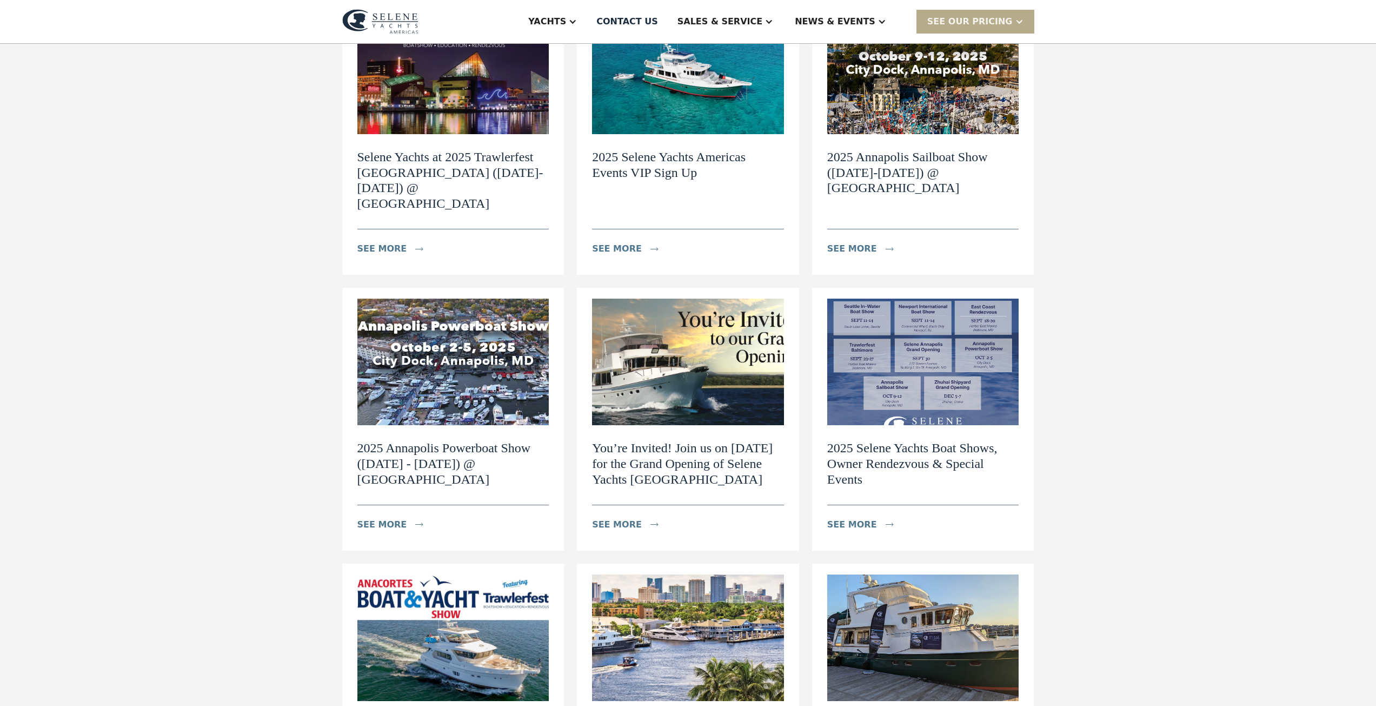
scroll to position [194, 0]
click at [968, 16] on div "SEE Our Pricing" at bounding box center [970, 21] width 85 height 13
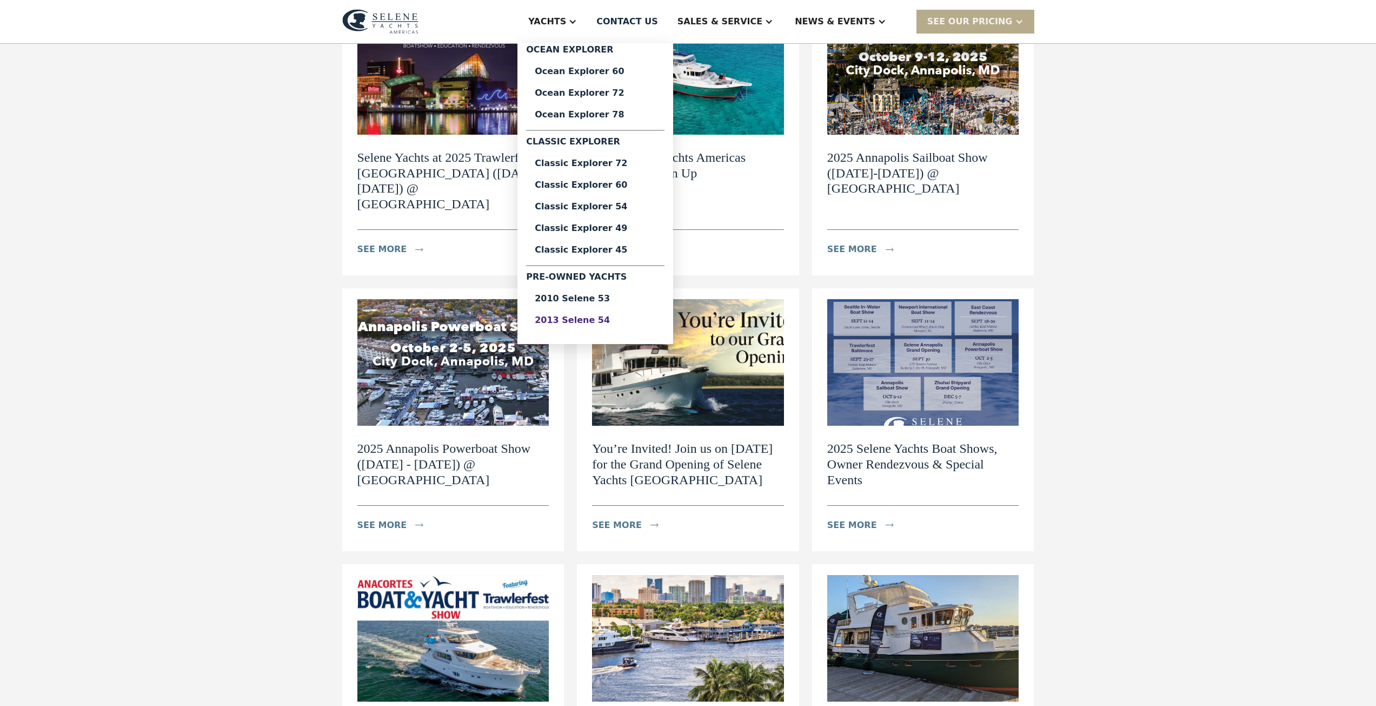
click at [642, 323] on div "2013 Selene 54" at bounding box center [595, 320] width 121 height 9
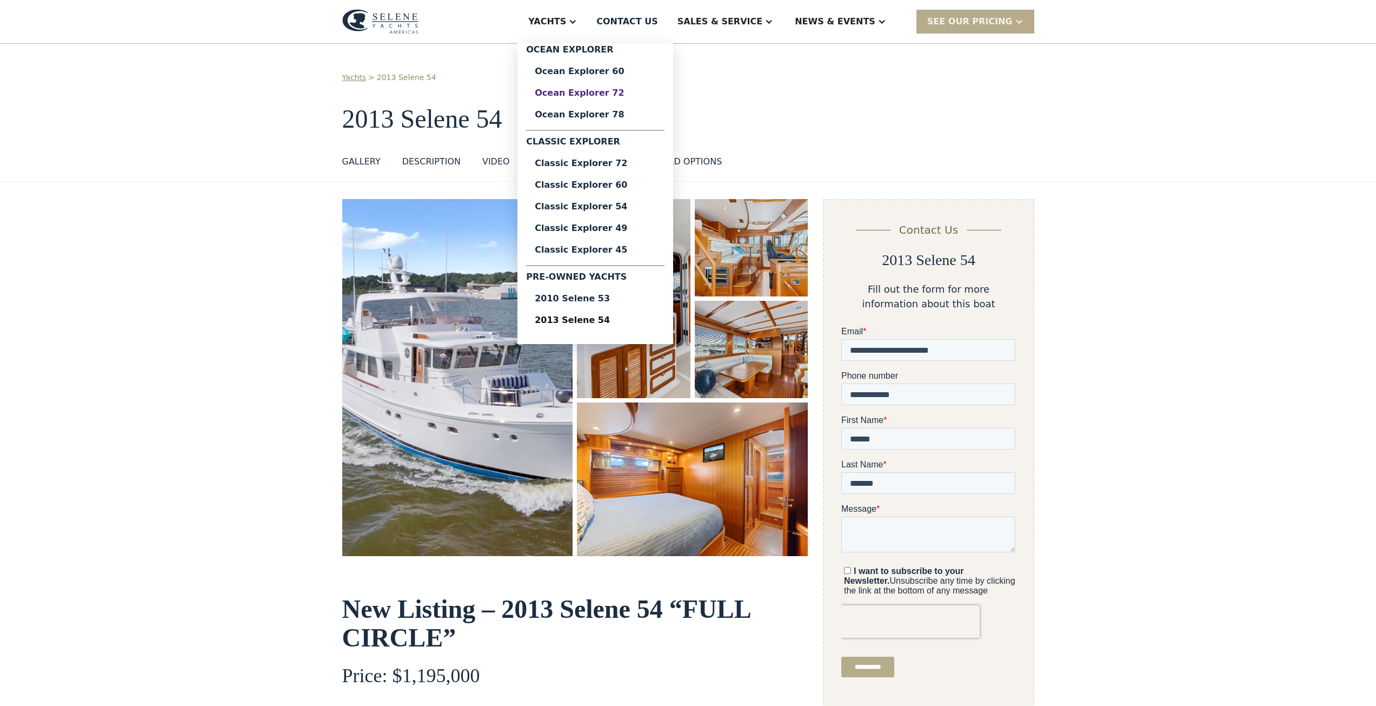
click at [627, 97] on div "Ocean Explorer 72" at bounding box center [595, 93] width 121 height 9
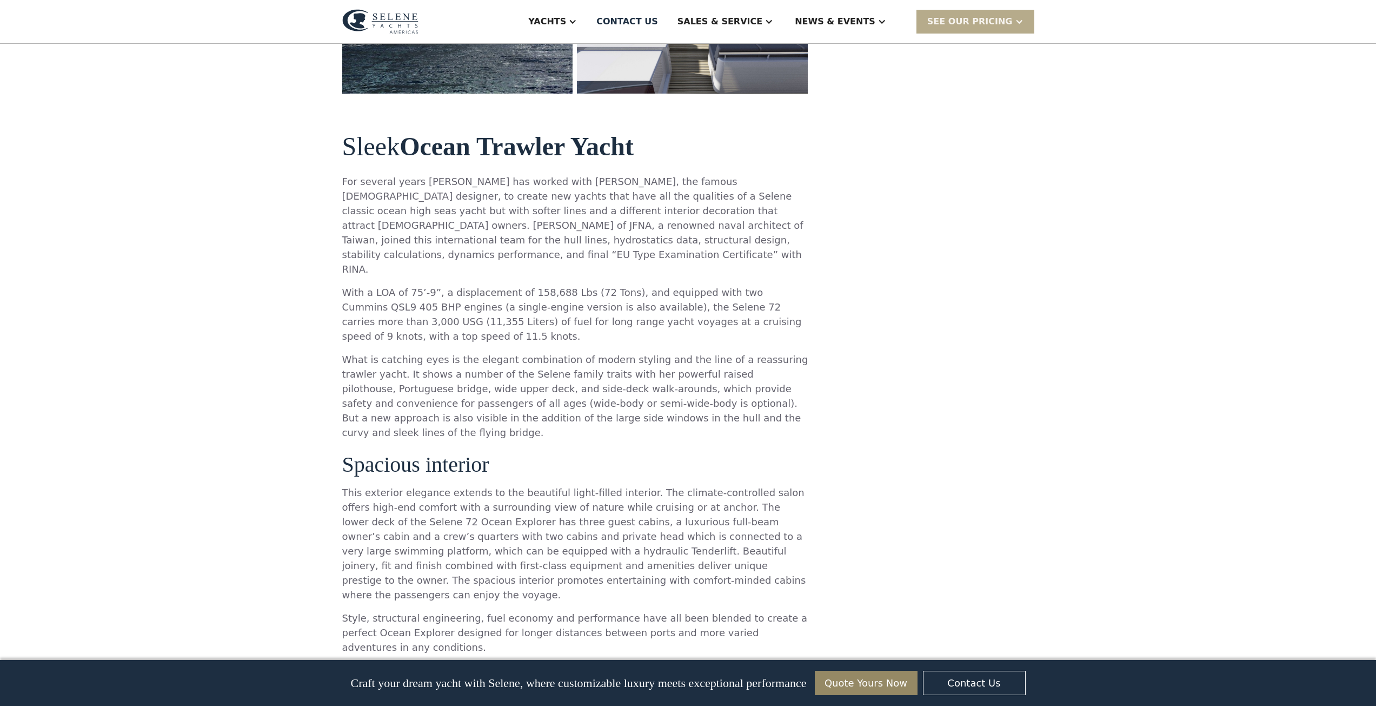
scroll to position [396, 0]
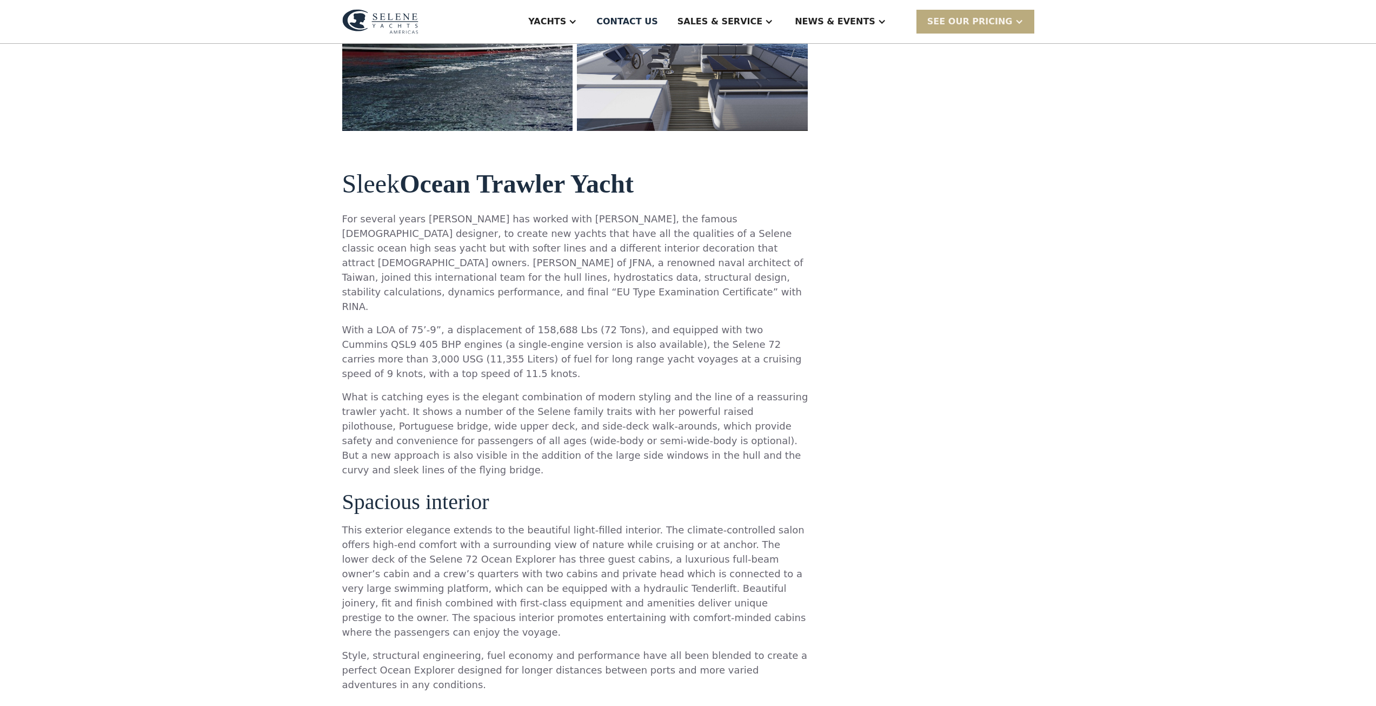
click at [968, 21] on div "SEE Our Pricing" at bounding box center [970, 21] width 85 height 13
click at [955, 68] on link "Already have a passcode" at bounding box center [989, 69] width 145 height 24
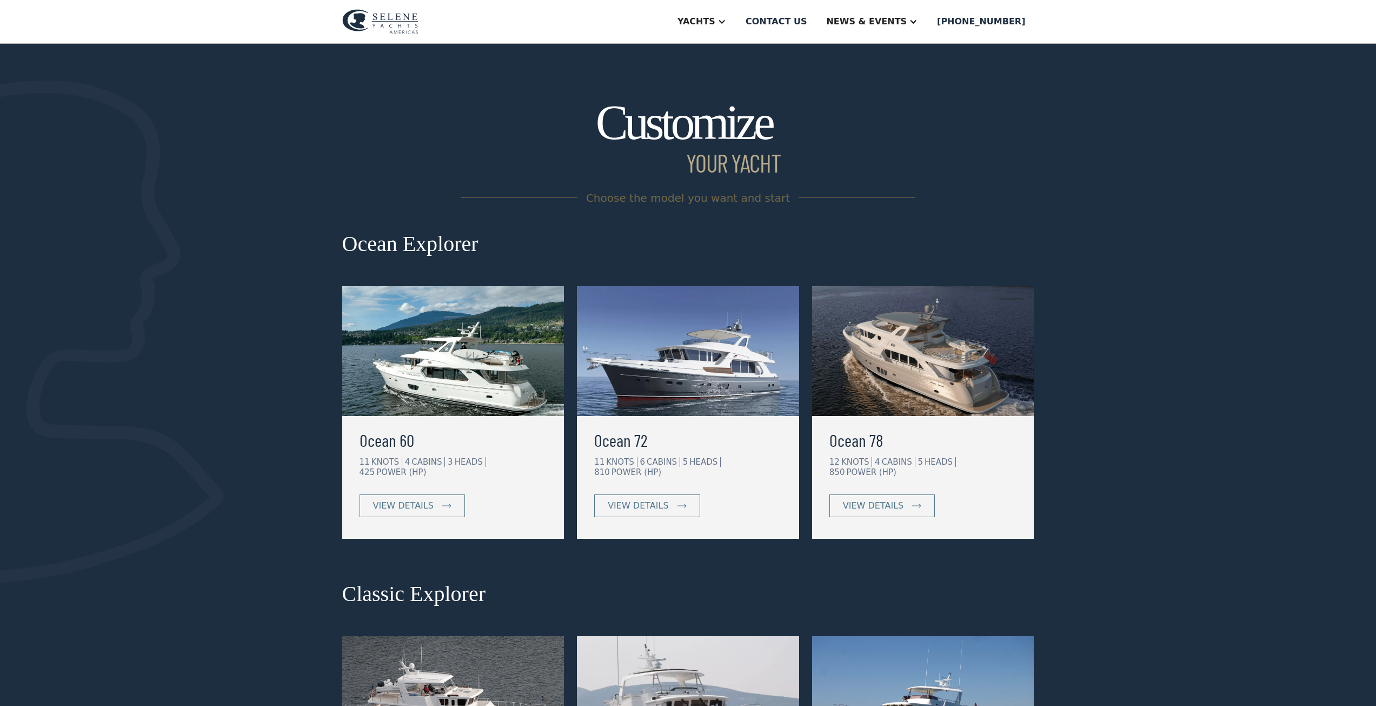
click at [743, 479] on div "Ocean 72 11 KNOTS 6 CABINS 5 HEADS 810 POWER (HP) view details" at bounding box center [688, 477] width 222 height 123
click at [657, 502] on link "view details" at bounding box center [646, 505] width 105 height 23
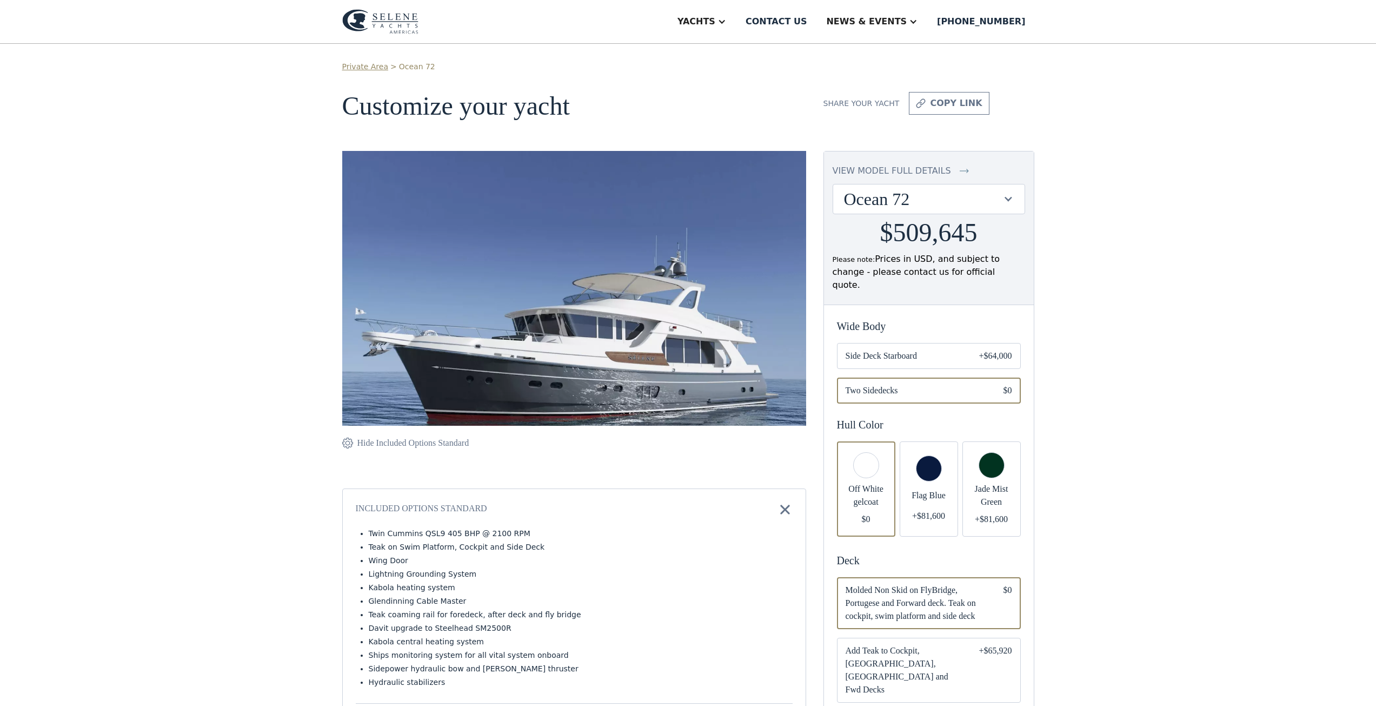
click at [904, 195] on div "Ocean 72" at bounding box center [923, 199] width 159 height 21
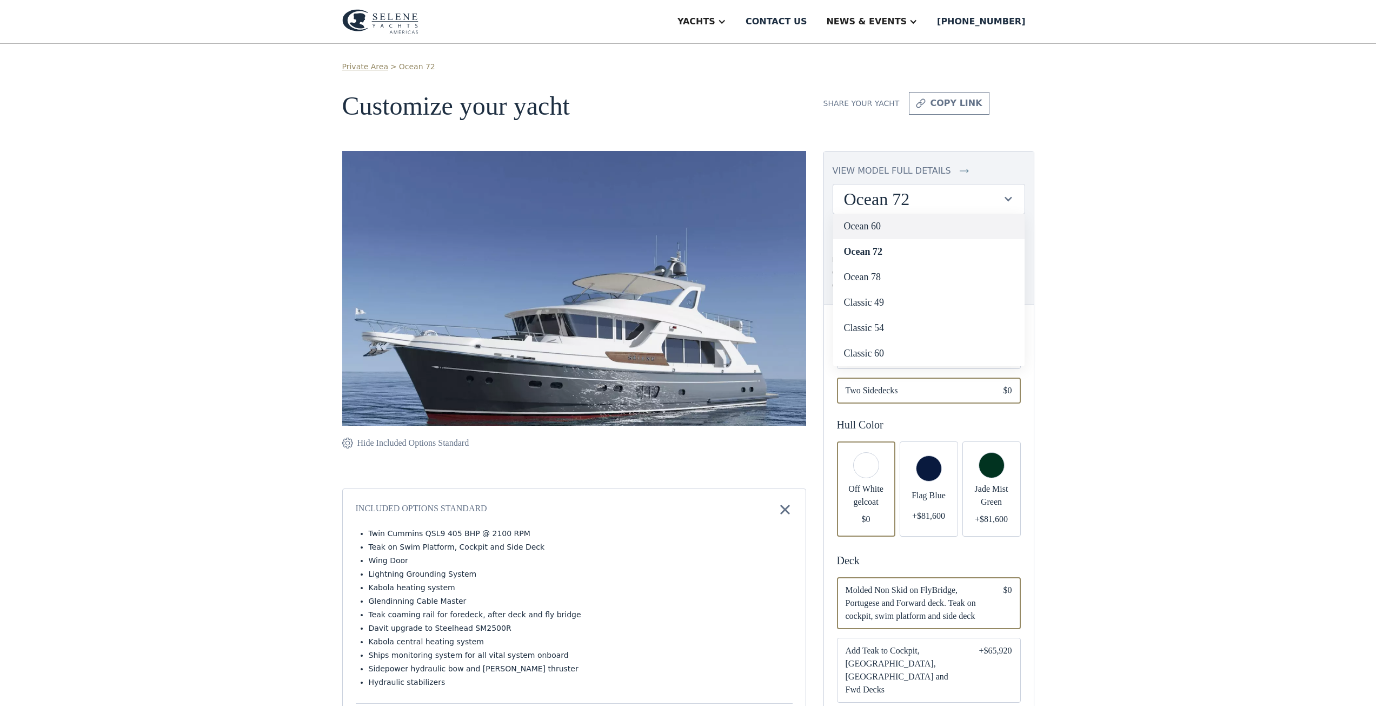
click at [872, 235] on link "Ocean 60" at bounding box center [928, 226] width 191 height 25
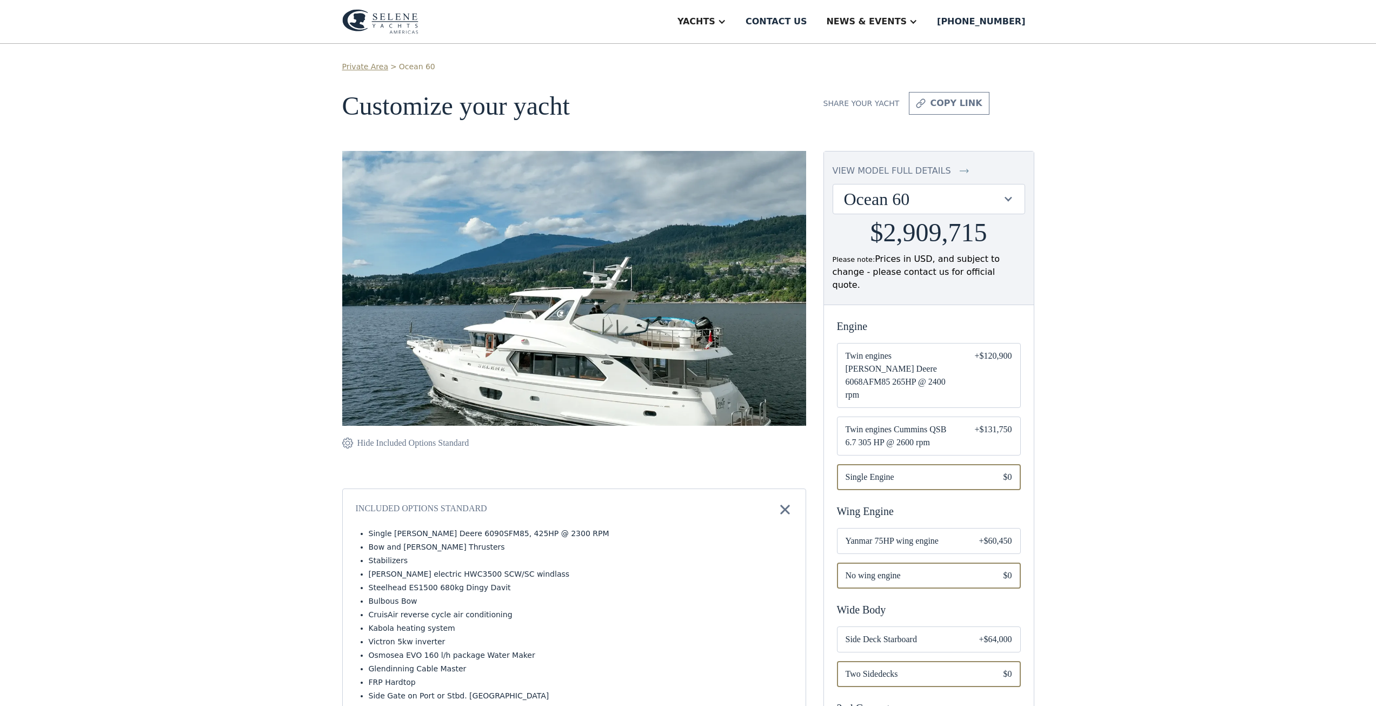
click at [986, 200] on div "Ocean 60" at bounding box center [923, 199] width 159 height 21
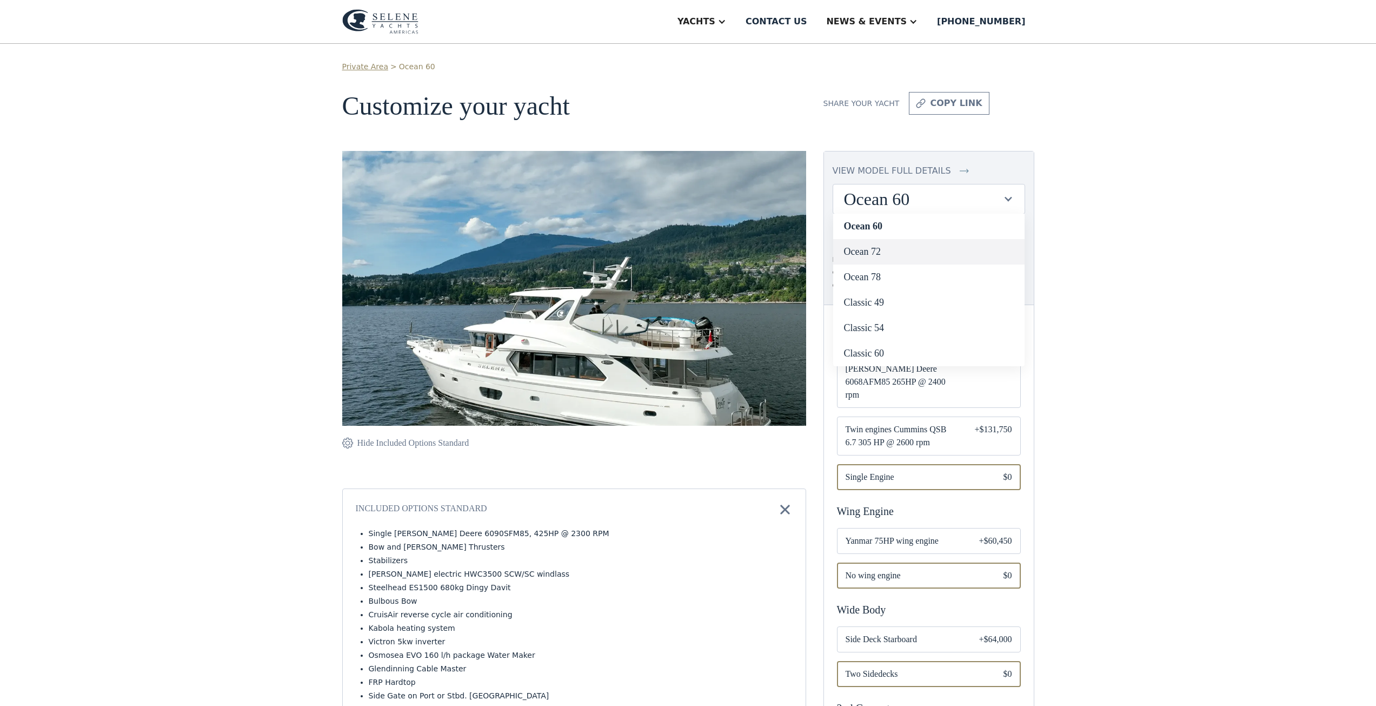
click at [931, 243] on link "Ocean 72" at bounding box center [928, 251] width 191 height 25
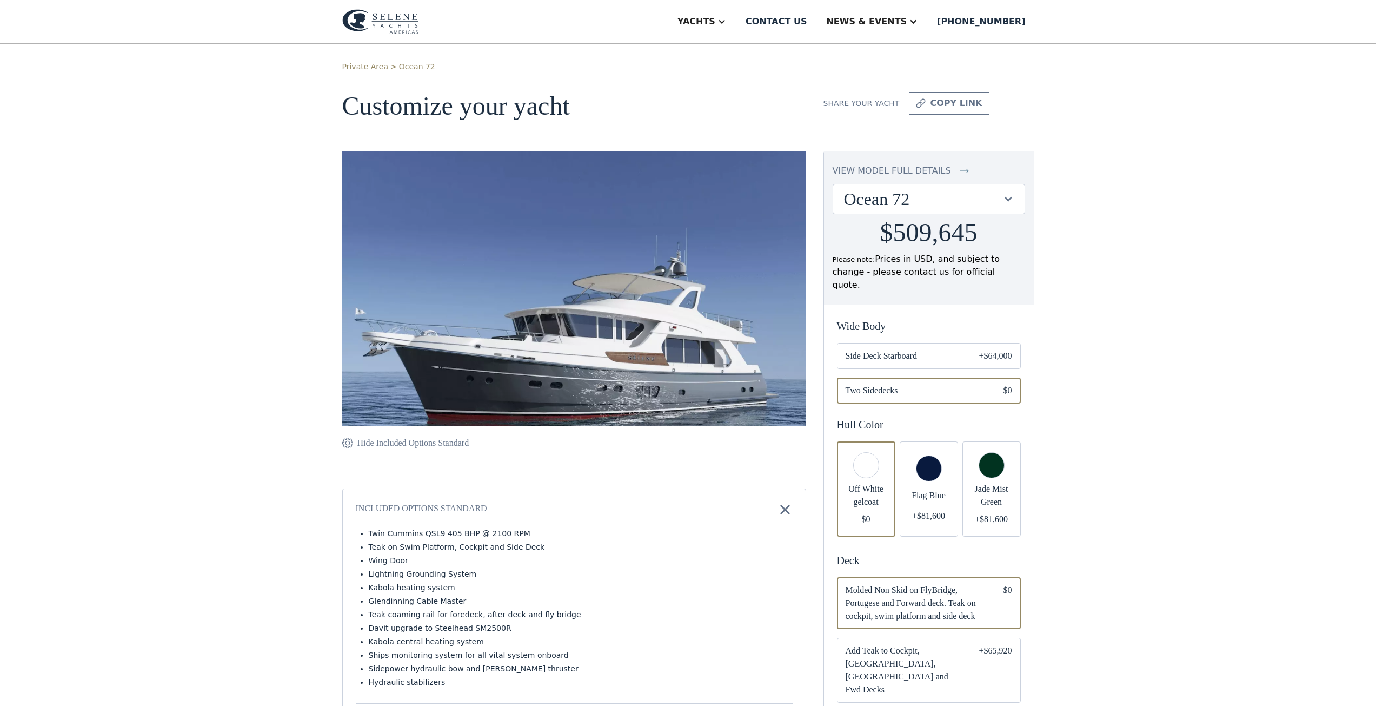
click at [931, 243] on h2 "$509,645" at bounding box center [928, 232] width 97 height 29
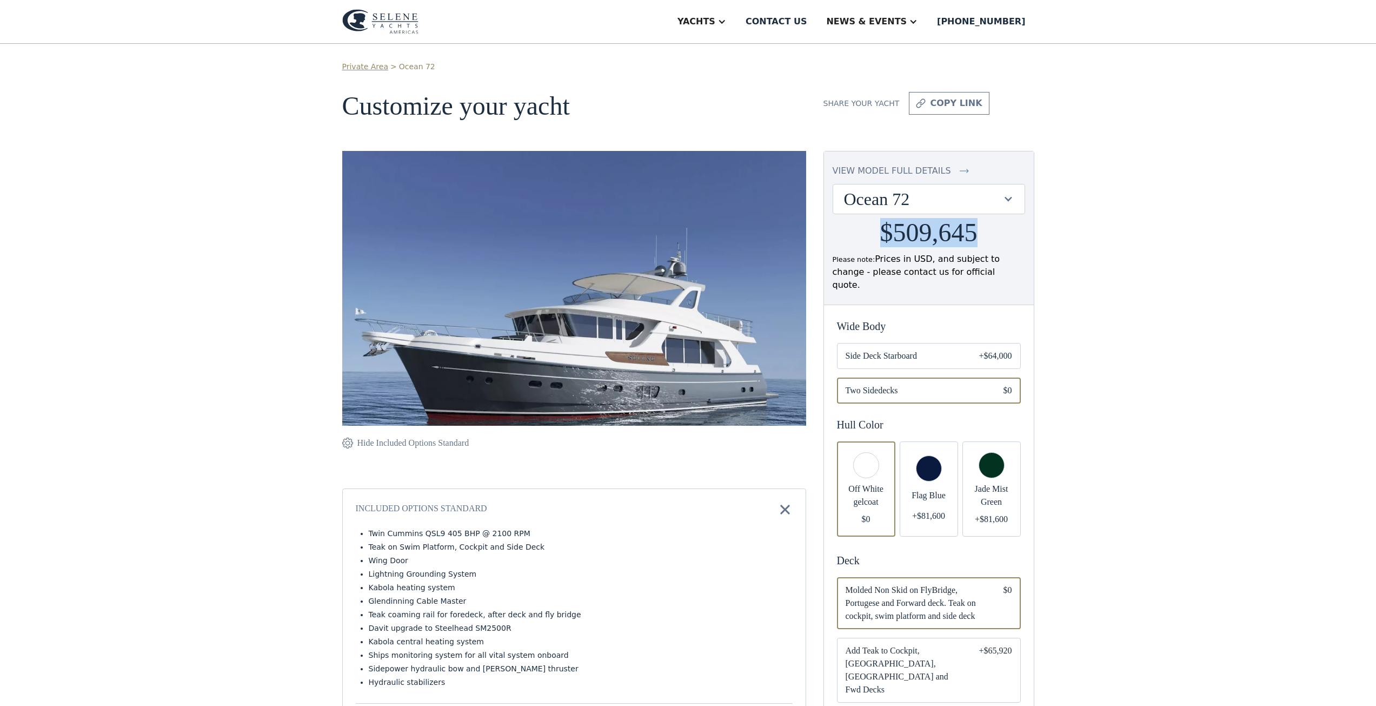
click at [931, 243] on h2 "$509,645" at bounding box center [928, 232] width 97 height 29
click at [992, 208] on div "Ocean 72" at bounding box center [923, 199] width 159 height 21
click at [911, 275] on link "Ocean 78" at bounding box center [928, 276] width 191 height 25
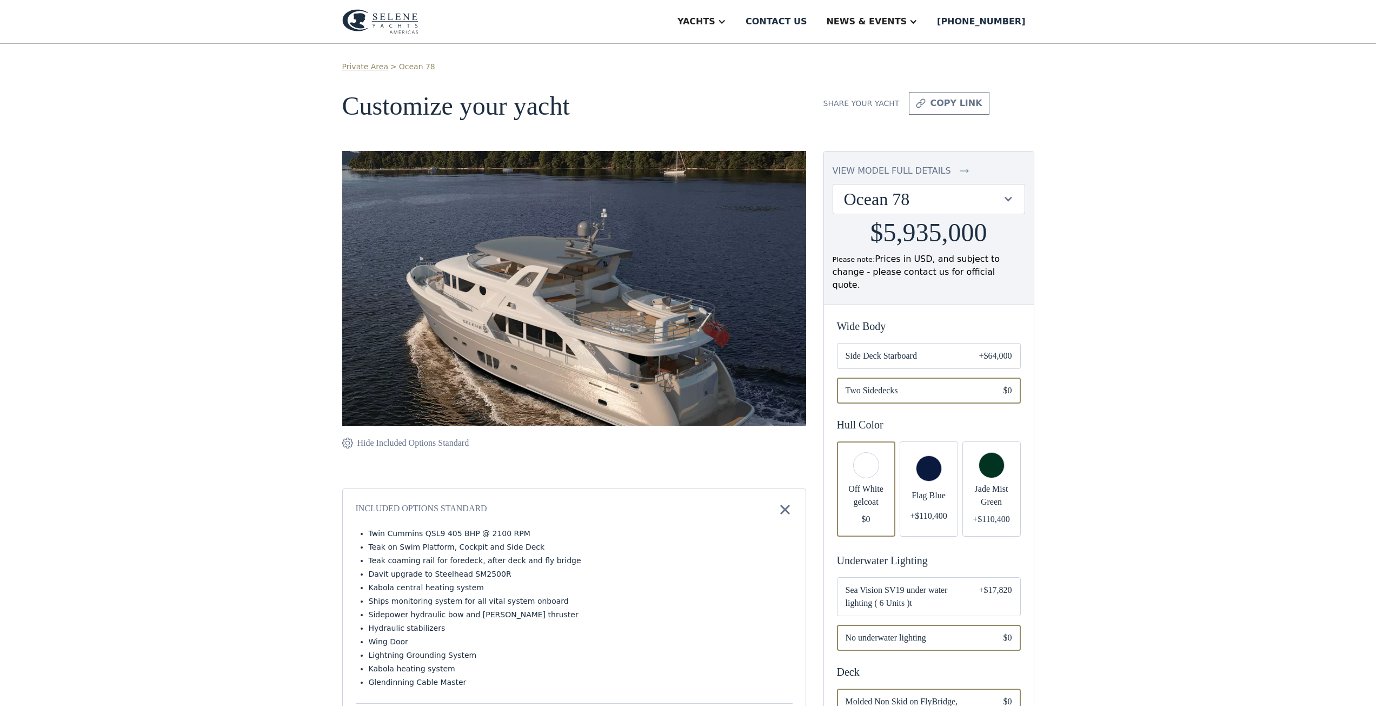
click at [997, 194] on div "Ocean 78" at bounding box center [923, 199] width 159 height 21
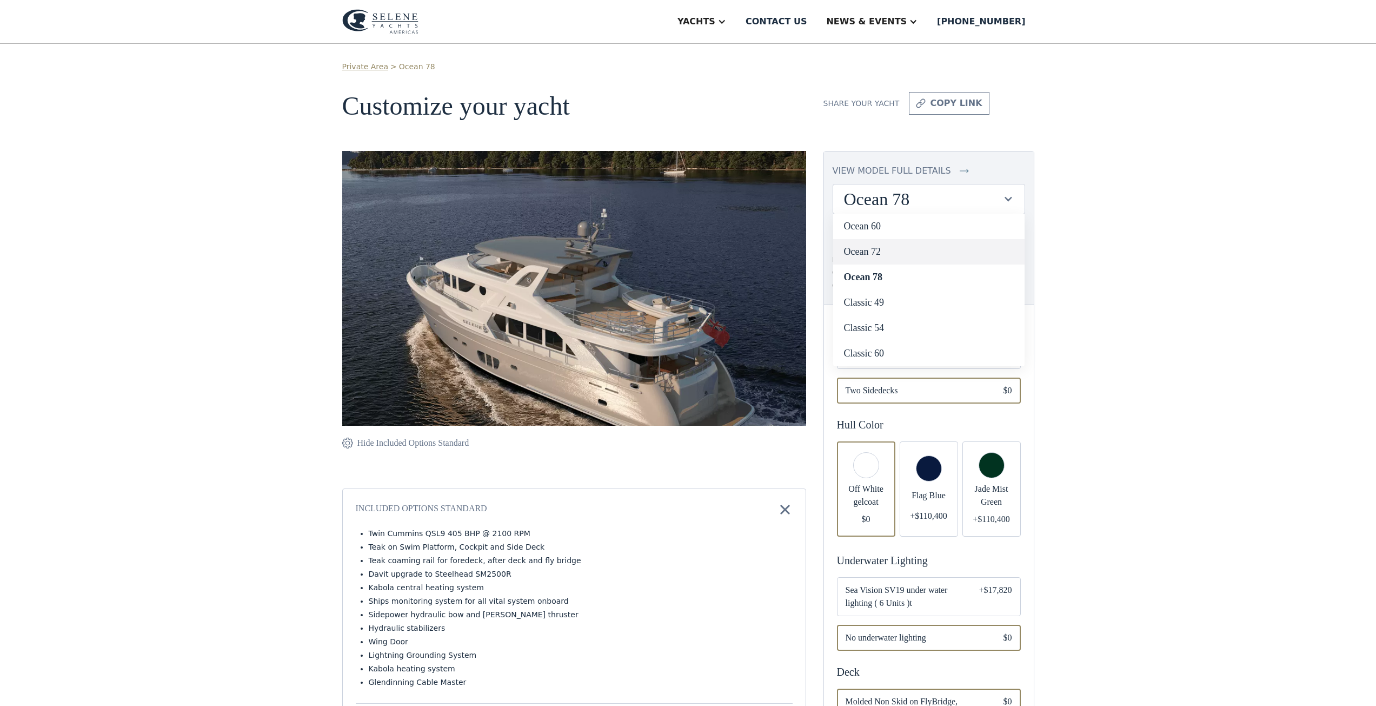
click at [904, 253] on link "Ocean 72" at bounding box center [928, 251] width 191 height 25
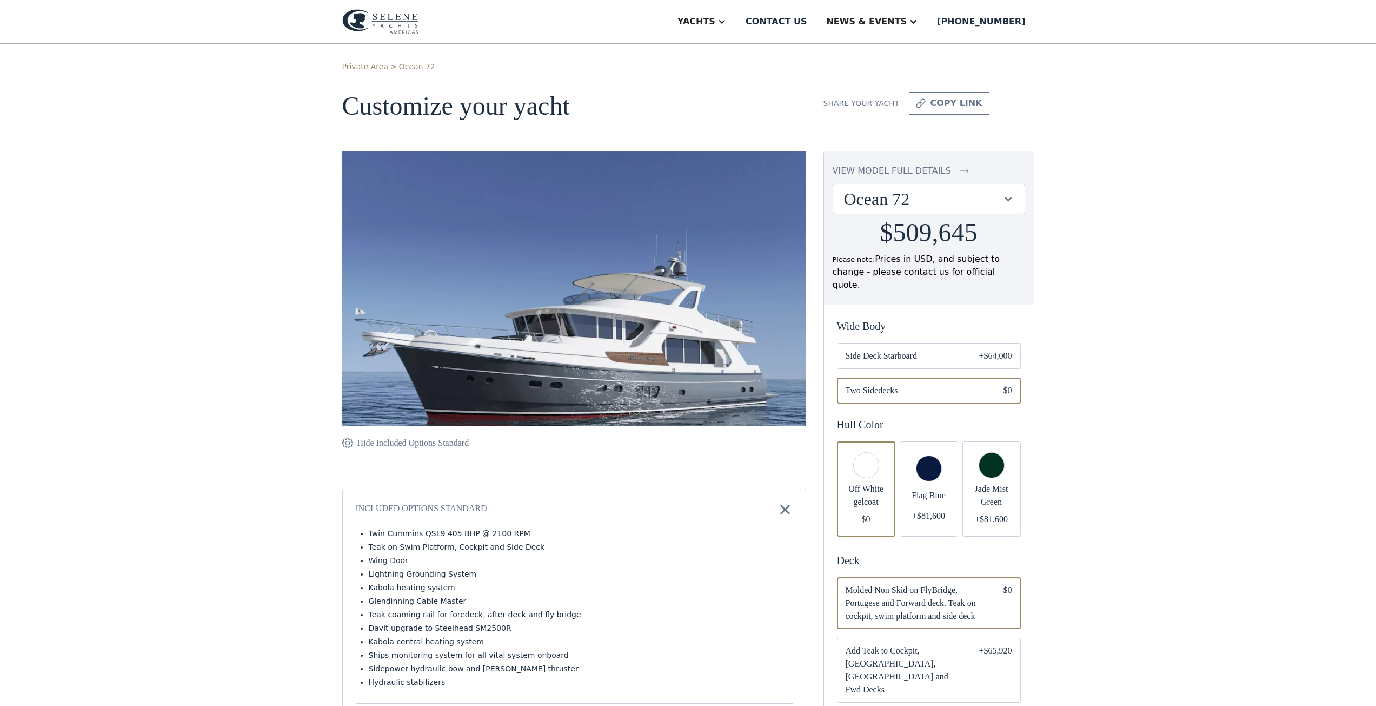
click at [997, 193] on div "Ocean 72" at bounding box center [923, 199] width 159 height 21
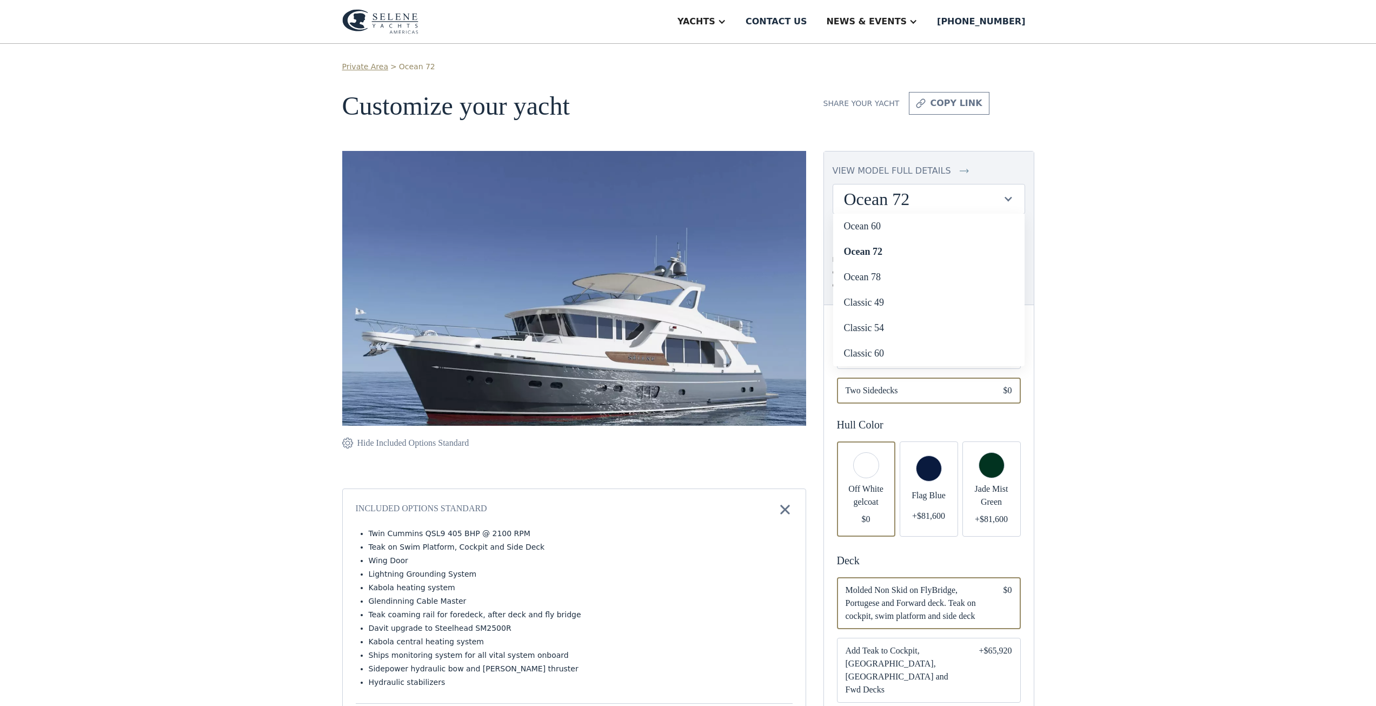
click at [997, 193] on div "Ocean 72" at bounding box center [923, 199] width 159 height 21
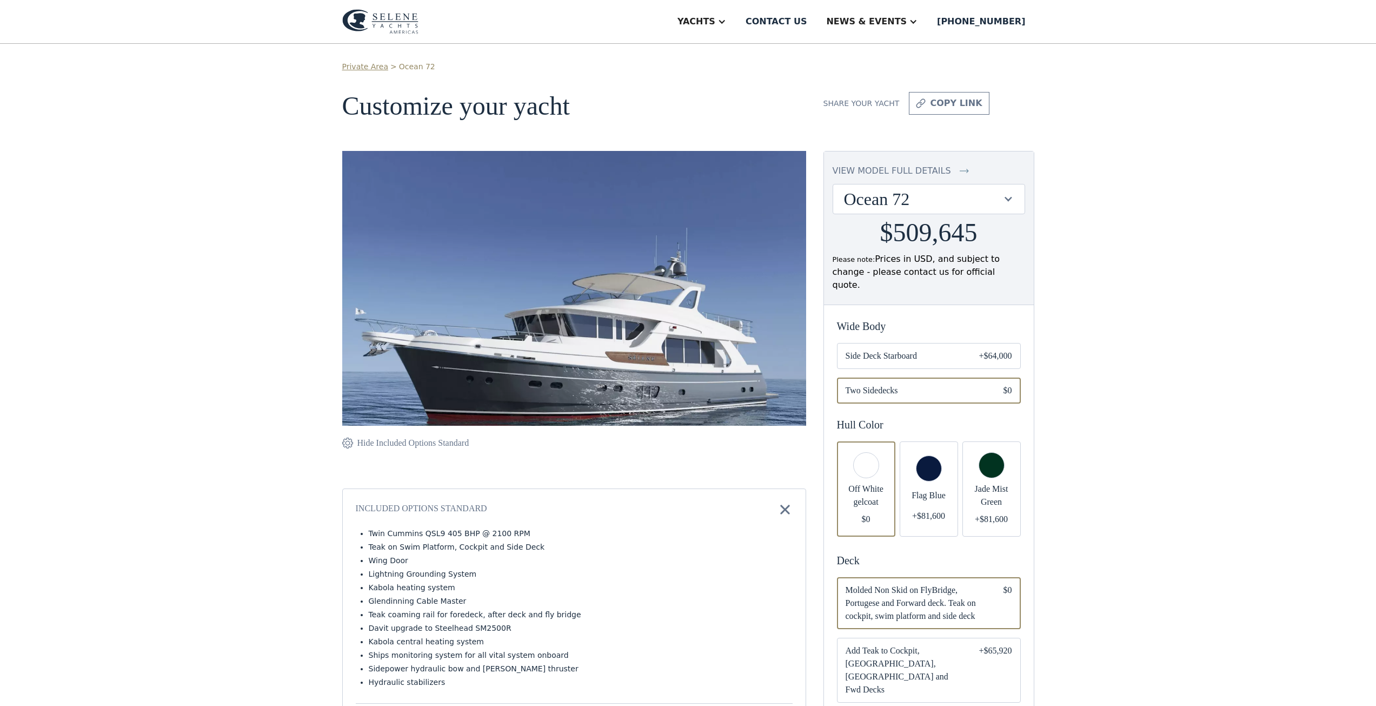
click at [997, 193] on div "Ocean 72" at bounding box center [923, 199] width 159 height 21
click at [885, 273] on link "Ocean 78" at bounding box center [928, 276] width 191 height 25
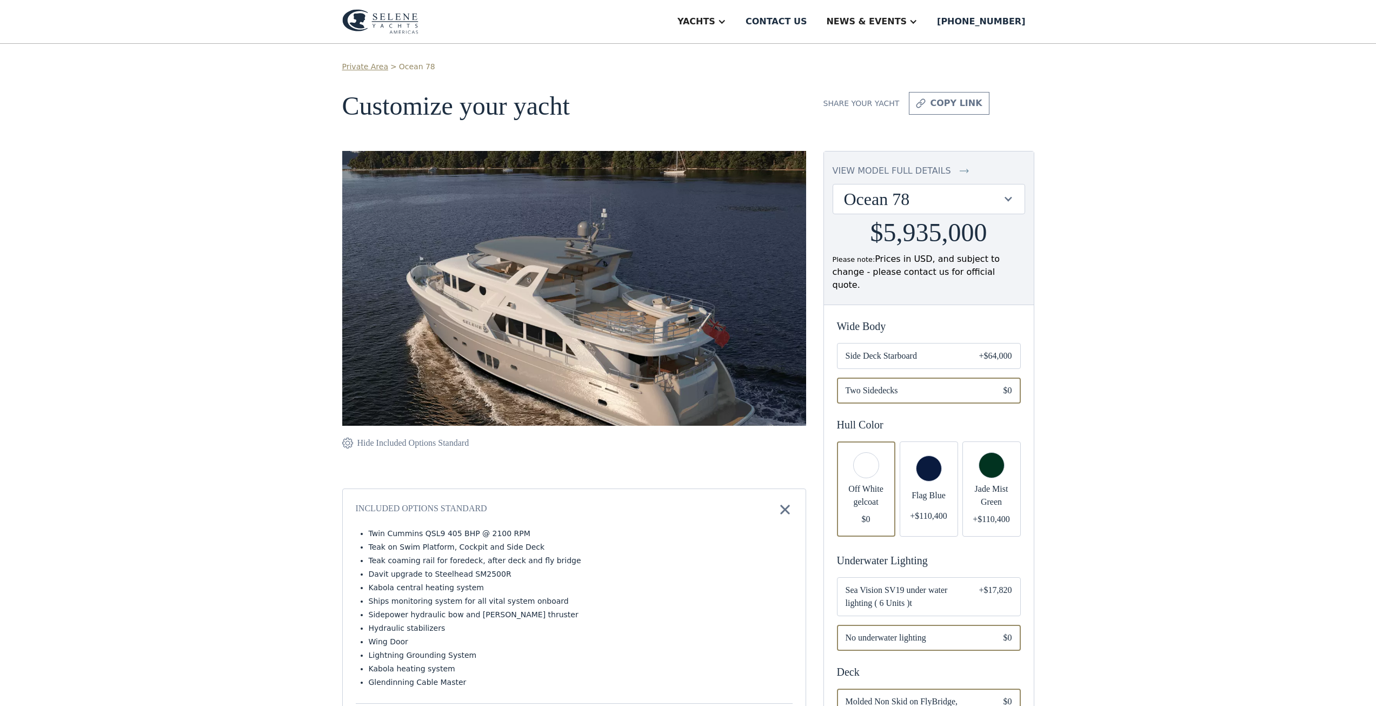
click at [1002, 196] on div "Ocean 78" at bounding box center [923, 199] width 159 height 21
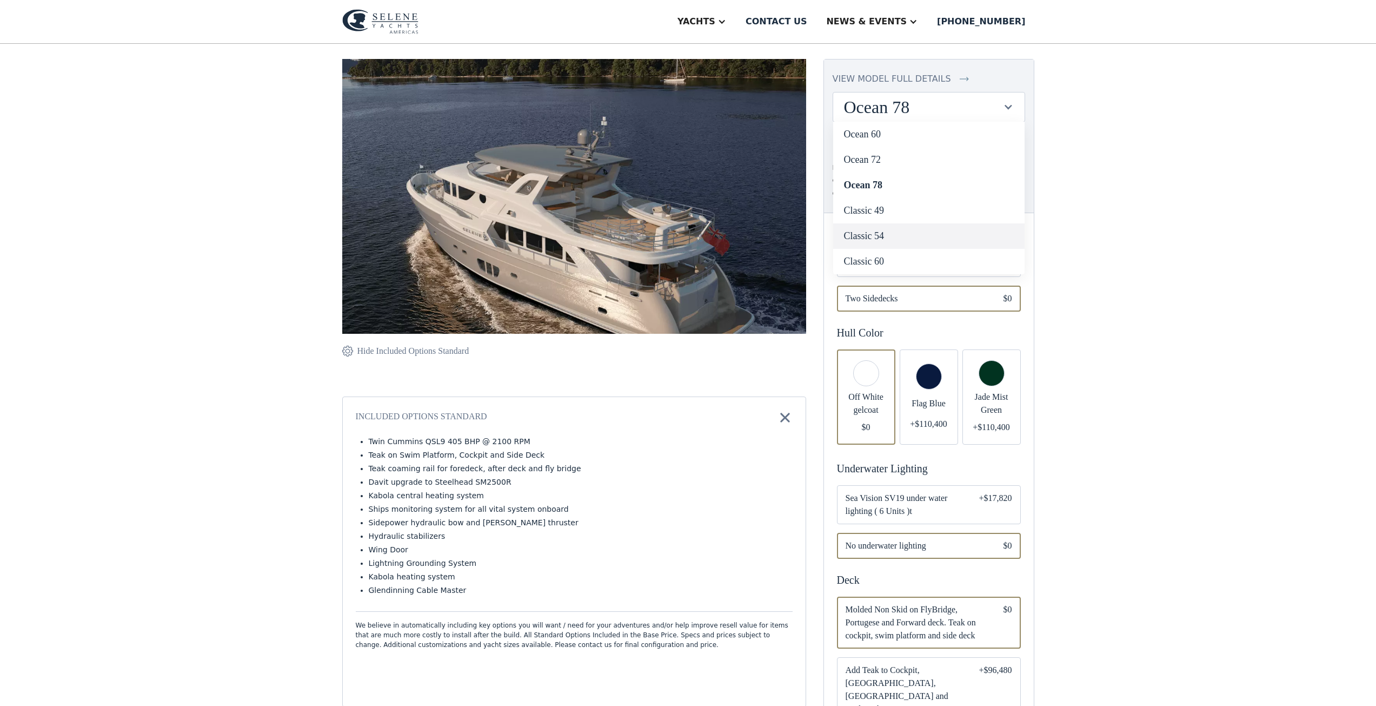
scroll to position [98, 0]
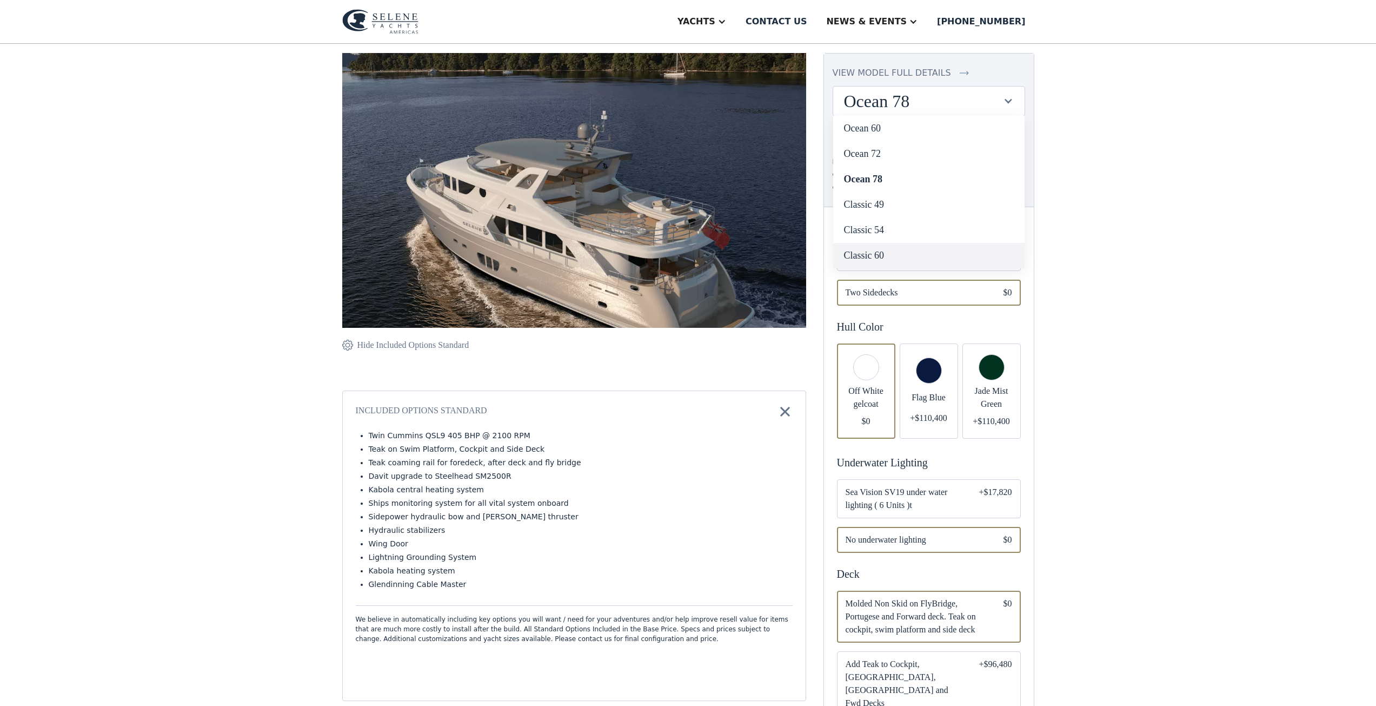
click at [887, 262] on link "Classic 60" at bounding box center [928, 255] width 191 height 25
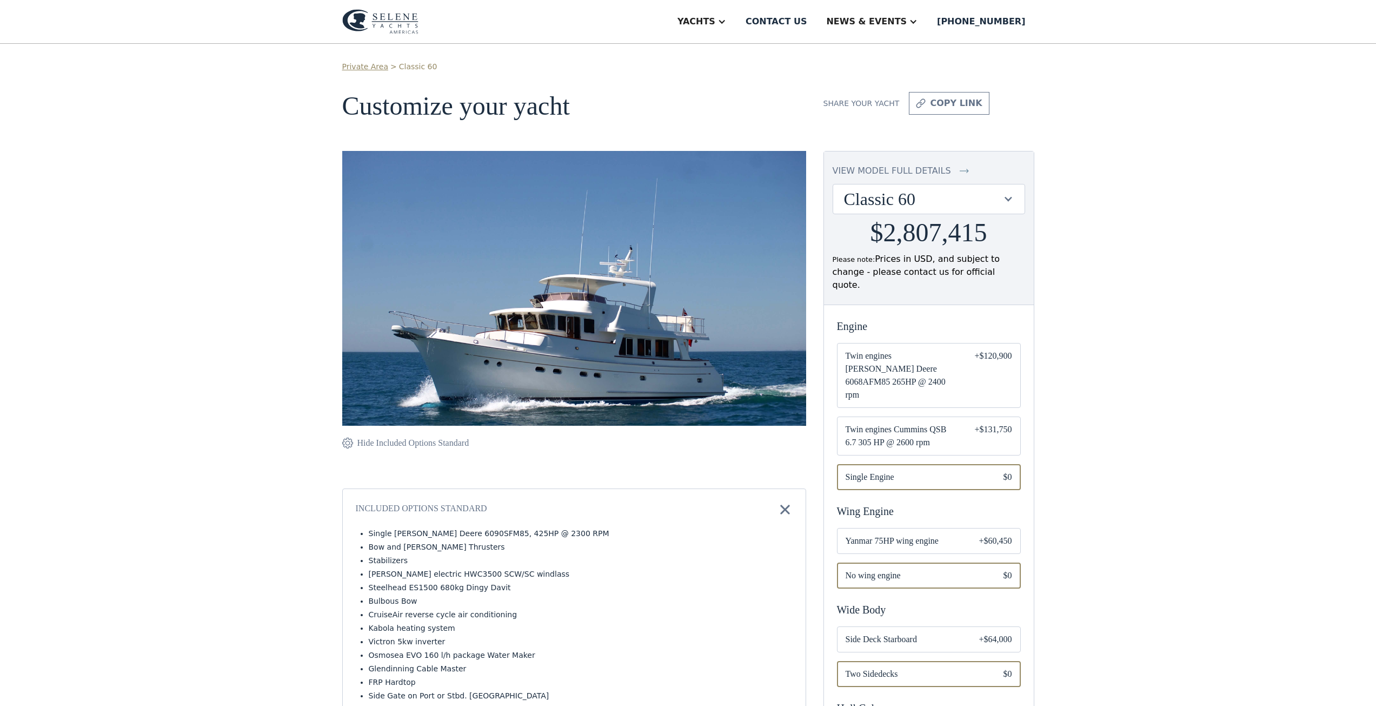
click at [966, 197] on div "Classic 60" at bounding box center [923, 199] width 159 height 21
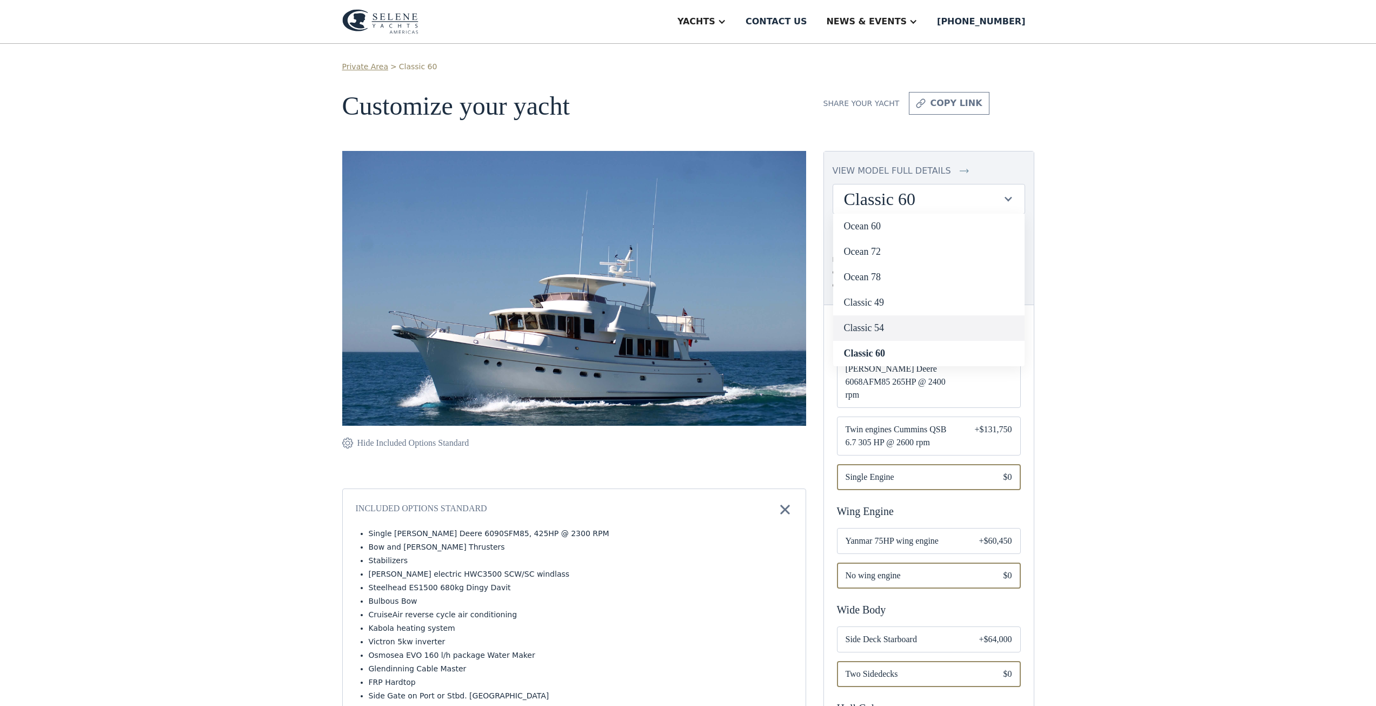
click at [871, 327] on link "Classic 54" at bounding box center [928, 327] width 191 height 25
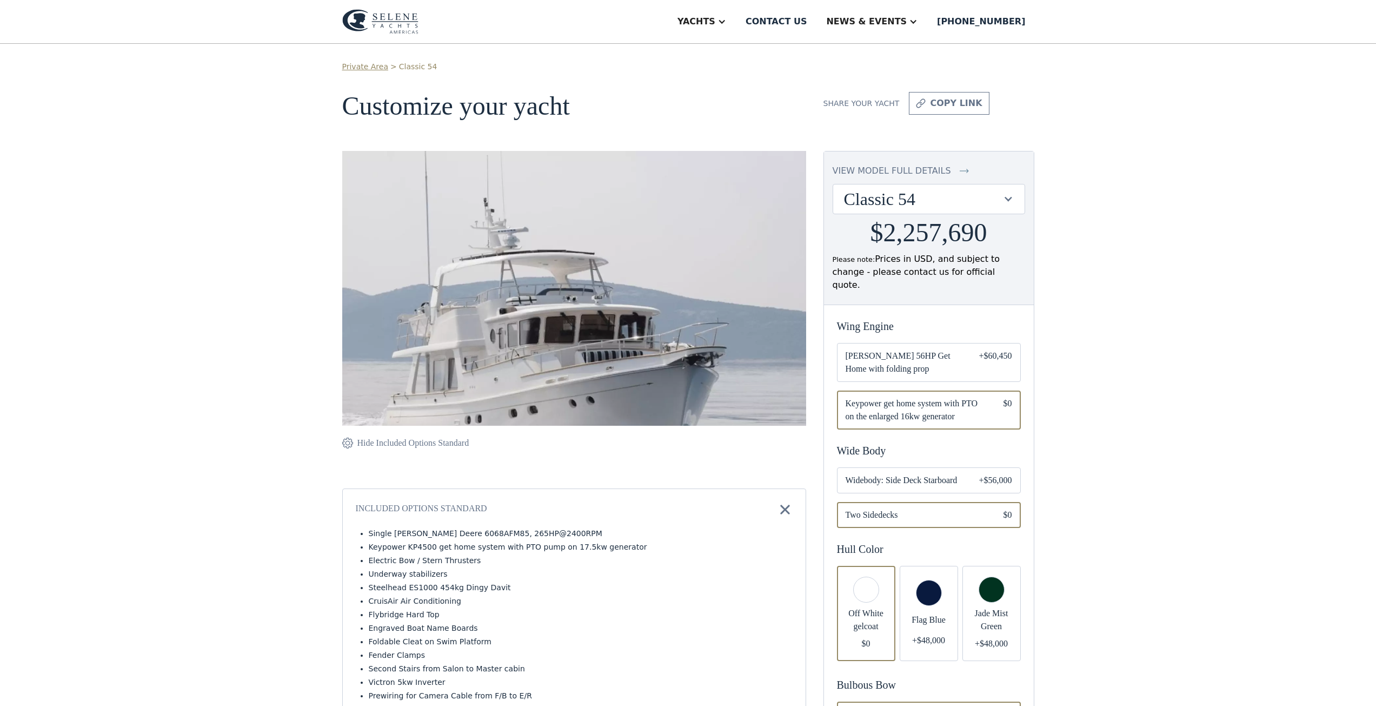
click at [925, 195] on div "Classic 54" at bounding box center [923, 199] width 159 height 21
click at [864, 299] on link "Classic 49" at bounding box center [928, 302] width 191 height 25
